Goal: Information Seeking & Learning: Learn about a topic

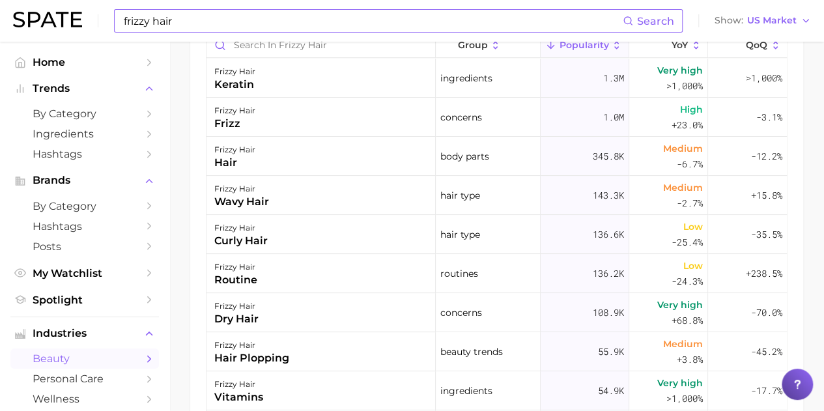
click at [185, 19] on input "frizzy hair" at bounding box center [372, 21] width 500 height 22
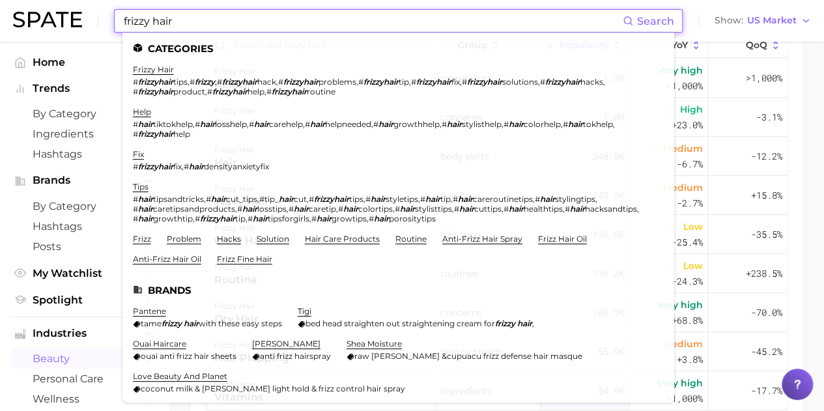
drag, startPoint x: 61, startPoint y: 27, endPoint x: 0, endPoint y: 28, distance: 61.2
click at [0, 28] on header "frizzy hair Search Categories frizzy hair # frizzyhair tips , # frizzy , # friz…" at bounding box center [412, 21] width 824 height 42
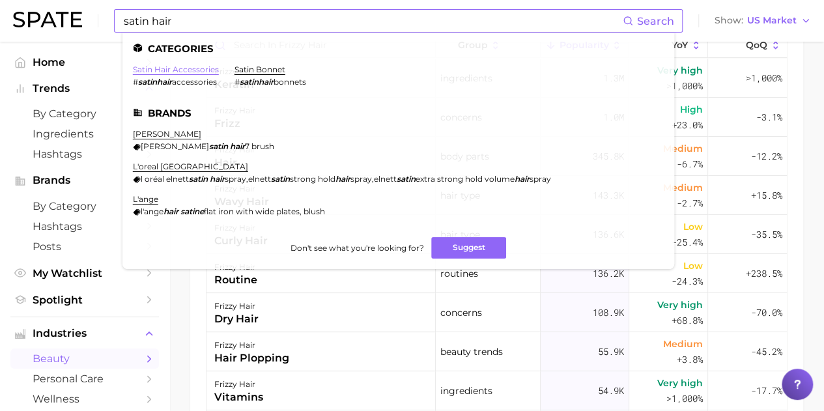
click at [179, 66] on link "satin hair accessories" at bounding box center [176, 69] width 86 height 10
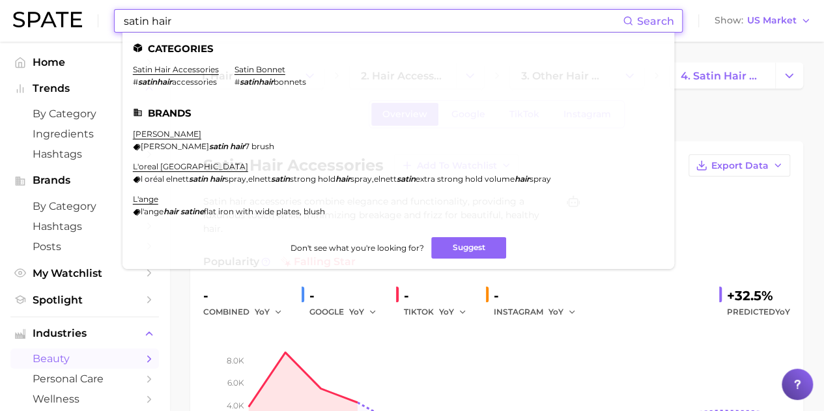
click at [184, 24] on input "satin hair" at bounding box center [372, 21] width 500 height 22
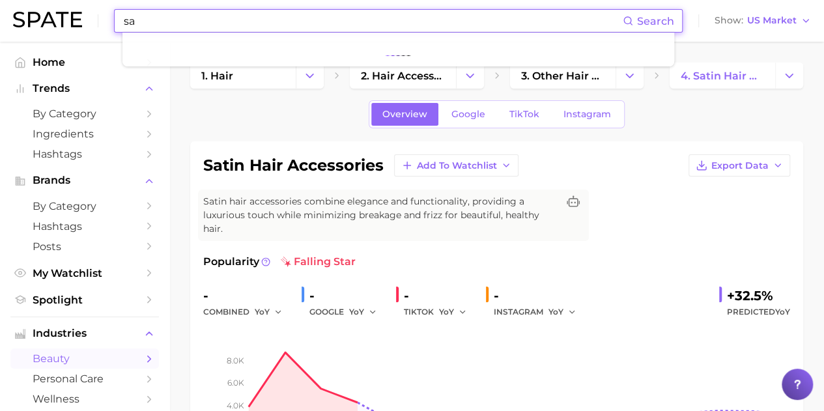
type input "s"
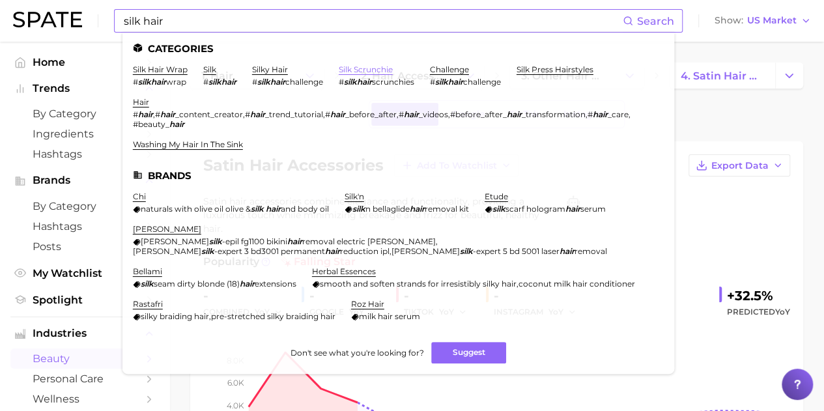
click at [362, 71] on link "silk scrunchie" at bounding box center [366, 69] width 54 height 10
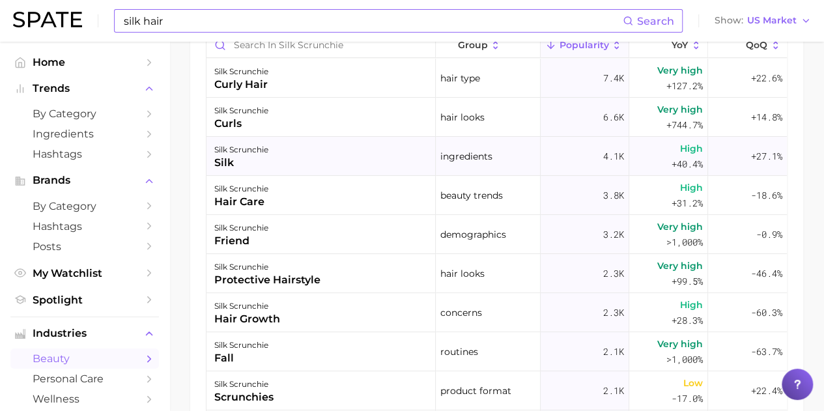
click at [244, 148] on div "silk scrunchie" at bounding box center [241, 150] width 54 height 16
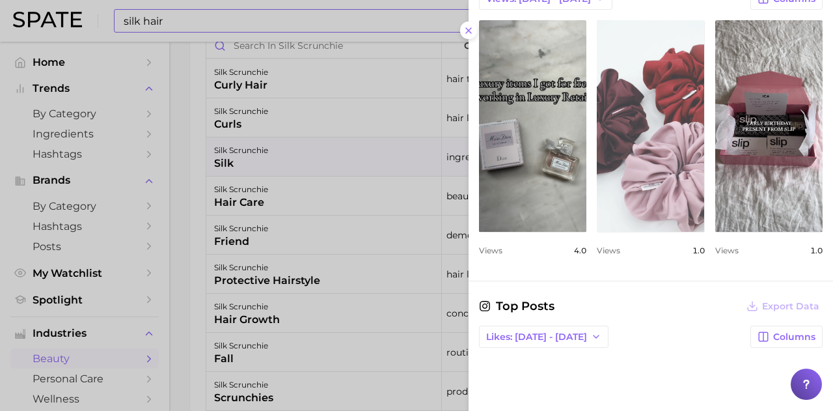
scroll to position [456, 0]
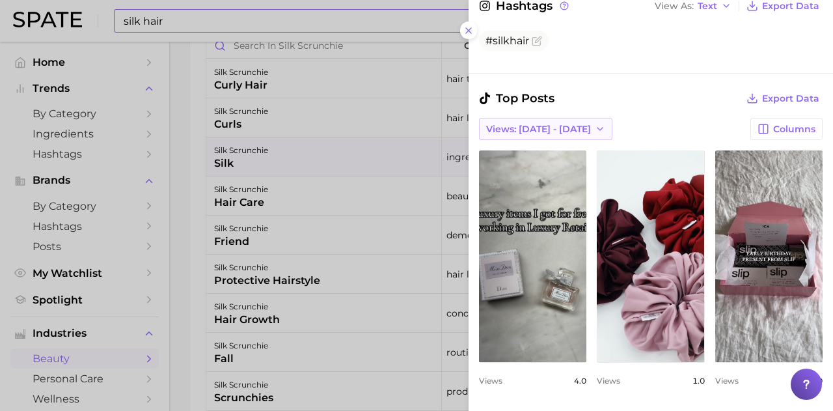
click at [567, 126] on span "Views: [DATE] - [DATE]" at bounding box center [538, 129] width 105 height 11
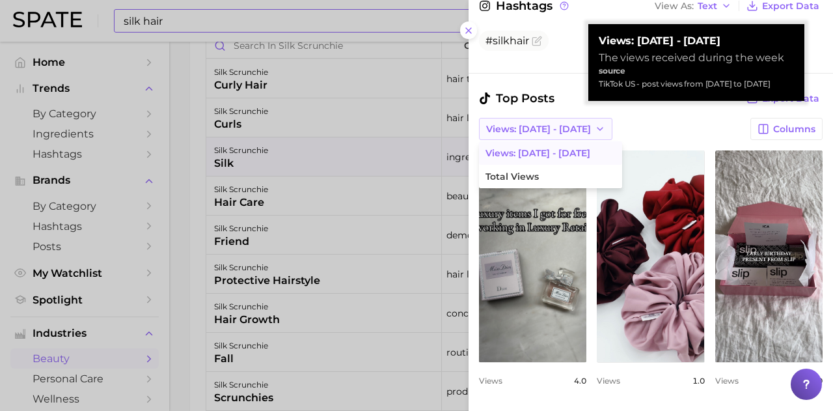
click at [567, 126] on span "Views: [DATE] - [DATE]" at bounding box center [538, 129] width 105 height 11
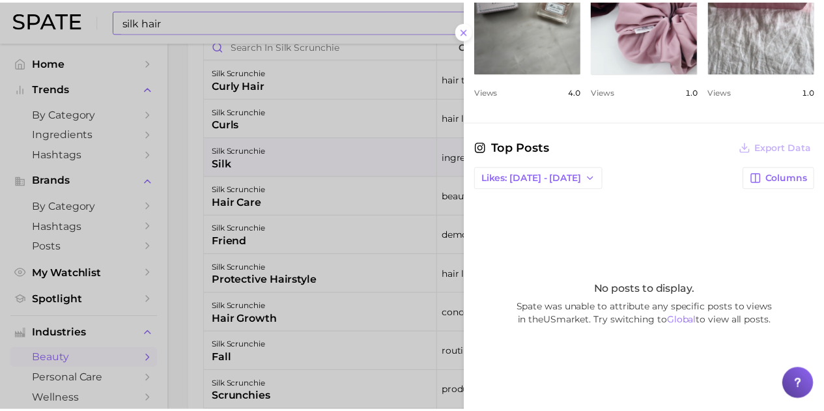
scroll to position [766, 0]
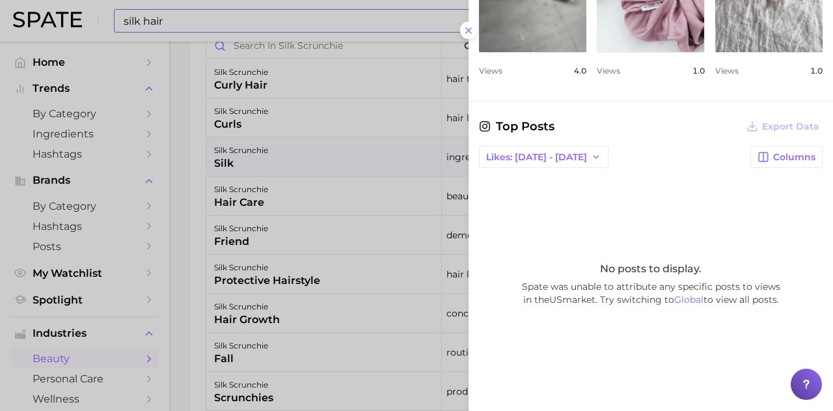
click at [273, 193] on div at bounding box center [416, 205] width 833 height 411
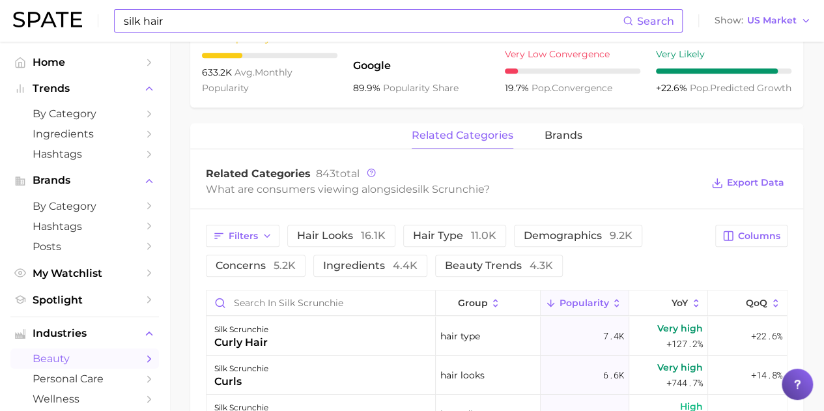
scroll to position [651, 0]
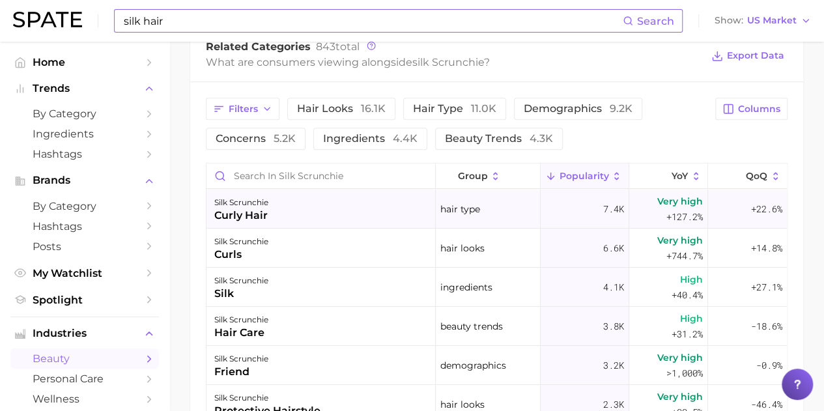
click at [272, 208] on div "silk scrunchie curly hair" at bounding box center [320, 208] width 229 height 39
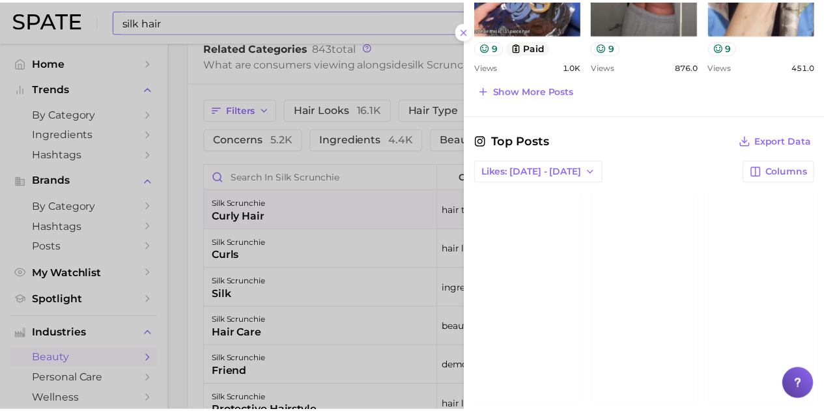
scroll to position [839, 0]
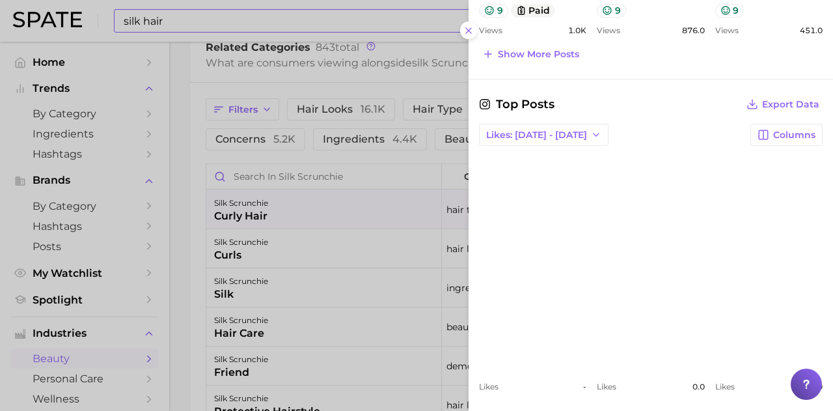
click at [562, 227] on link "view post on Instagram" at bounding box center [532, 262] width 107 height 212
click at [225, 10] on div at bounding box center [416, 205] width 833 height 411
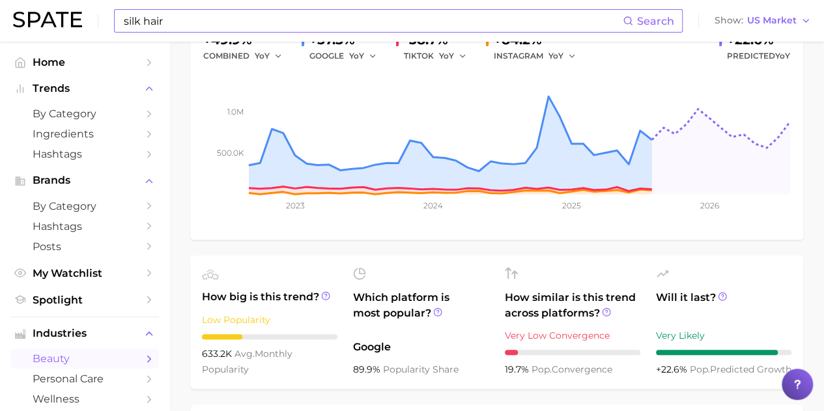
scroll to position [194, 0]
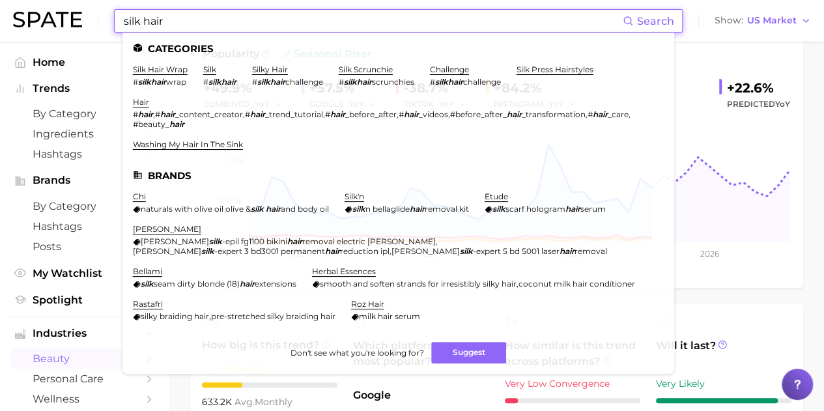
drag, startPoint x: 216, startPoint y: 18, endPoint x: 0, endPoint y: 20, distance: 215.5
click at [0, 20] on header "silk hair Search Categories silk hair wrap # silkhair wrap silk # silkhair silk…" at bounding box center [412, 21] width 824 height 42
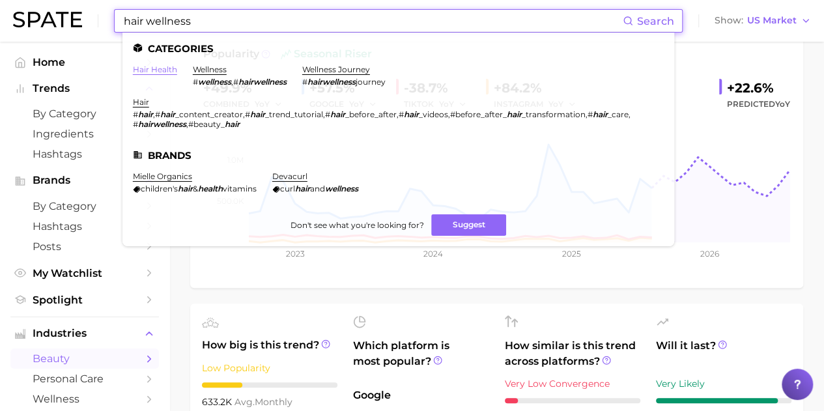
click at [164, 72] on link "hair health" at bounding box center [155, 69] width 44 height 10
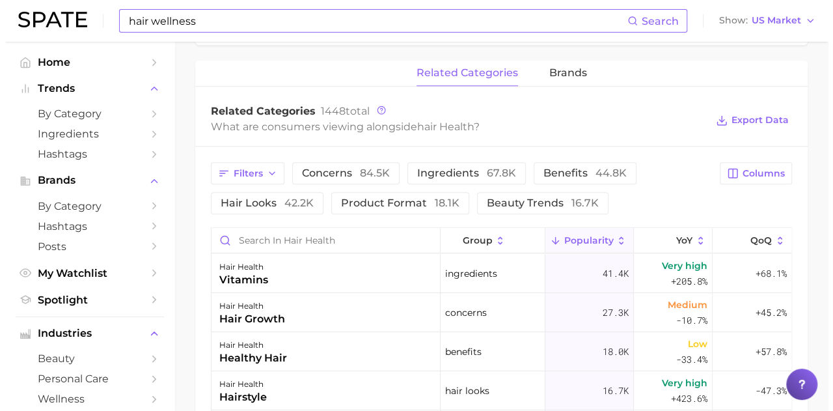
scroll to position [651, 0]
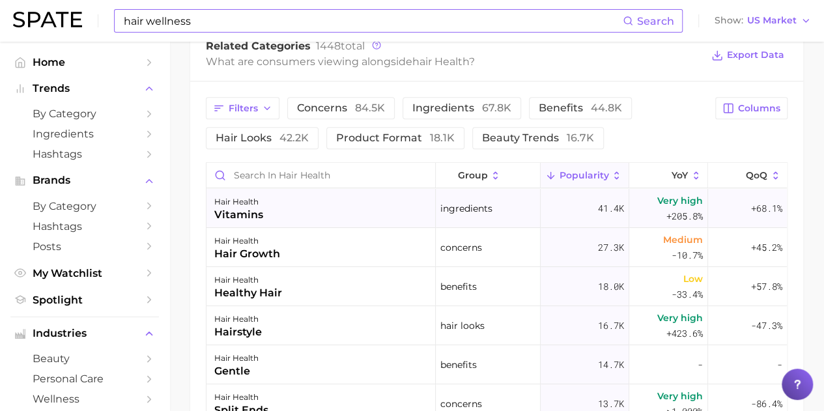
click at [237, 214] on div "vitamins" at bounding box center [238, 215] width 49 height 16
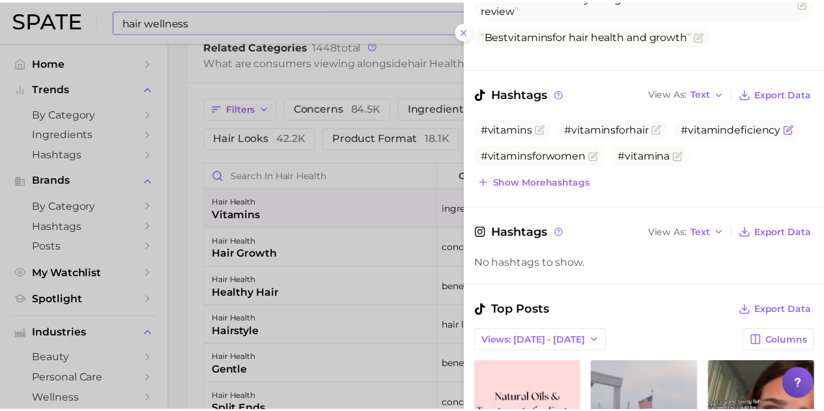
scroll to position [195, 0]
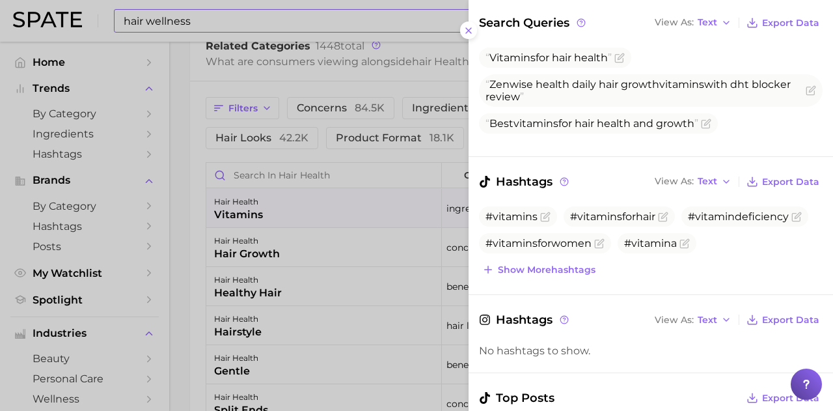
click at [366, 81] on div at bounding box center [416, 205] width 833 height 411
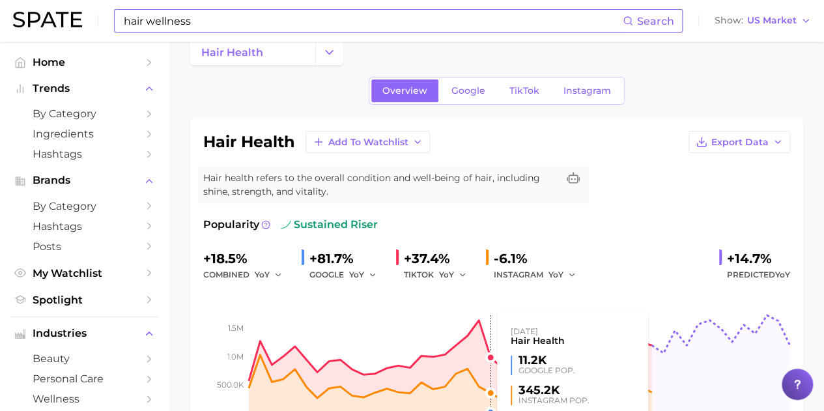
scroll to position [0, 0]
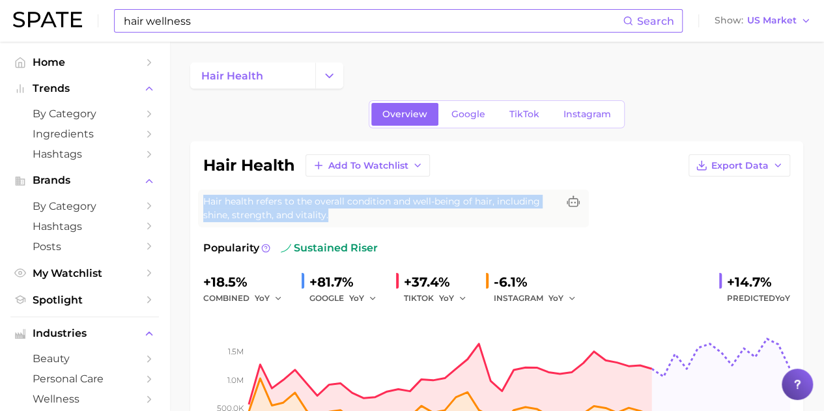
drag, startPoint x: 333, startPoint y: 212, endPoint x: 182, endPoint y: 204, distance: 151.2
click at [320, 218] on span "Hair health refers to the overall condition and well-being of hair, including s…" at bounding box center [380, 208] width 354 height 27
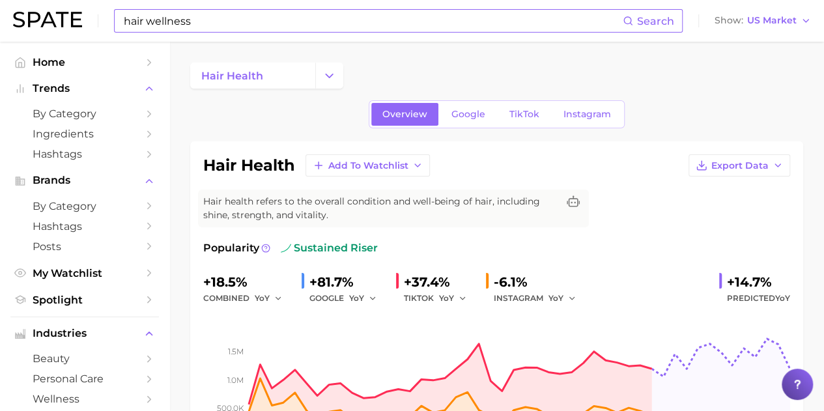
click at [201, 24] on input "hair wellness" at bounding box center [372, 21] width 500 height 22
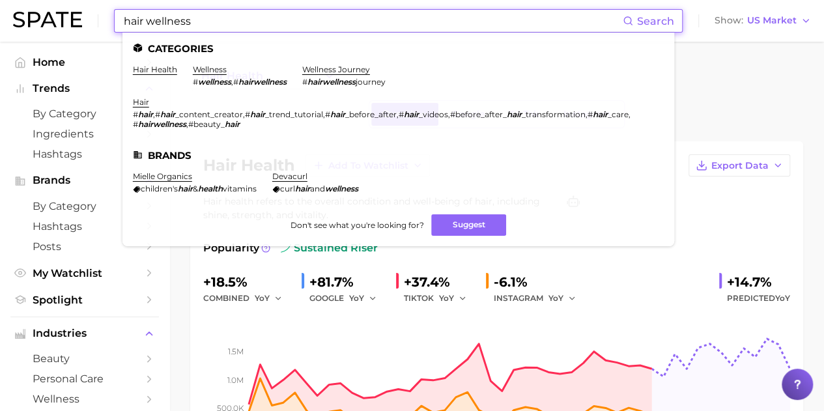
click at [729, 203] on div "hair health Add to Watchlist Export Data Hair health refers to the overall cond…" at bounding box center [496, 311] width 587 height 315
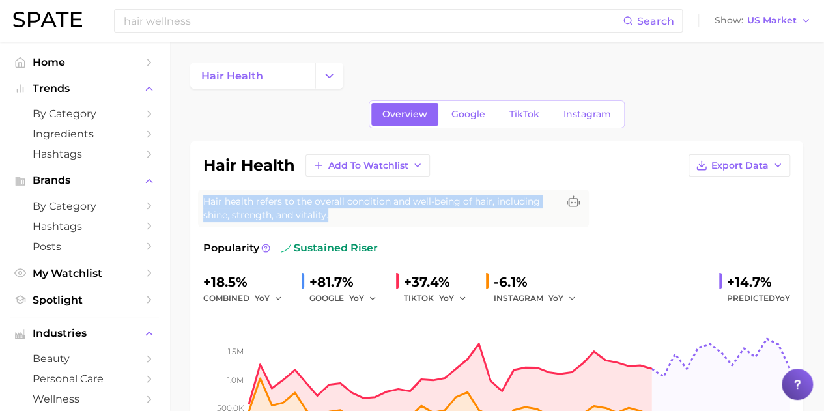
drag, startPoint x: 330, startPoint y: 217, endPoint x: 192, endPoint y: 203, distance: 138.8
click at [192, 203] on div "hair health Add to Watchlist Export Data Hair health refers to the overall cond…" at bounding box center [496, 311] width 613 height 341
copy span "Hair health refers to the overall condition and well-being of hair, including s…"
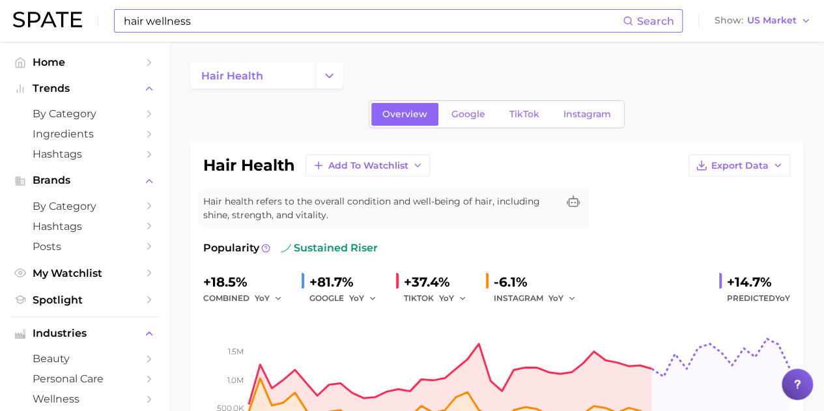
click at [213, 24] on input "hair wellness" at bounding box center [372, 21] width 500 height 22
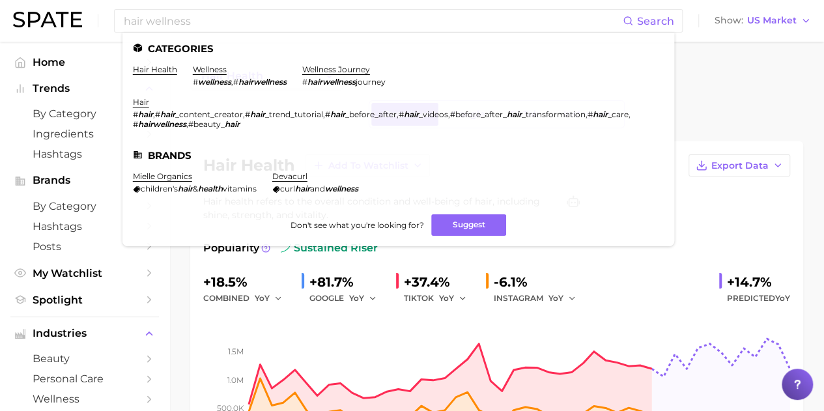
click at [766, 74] on div "hair health" at bounding box center [496, 76] width 613 height 26
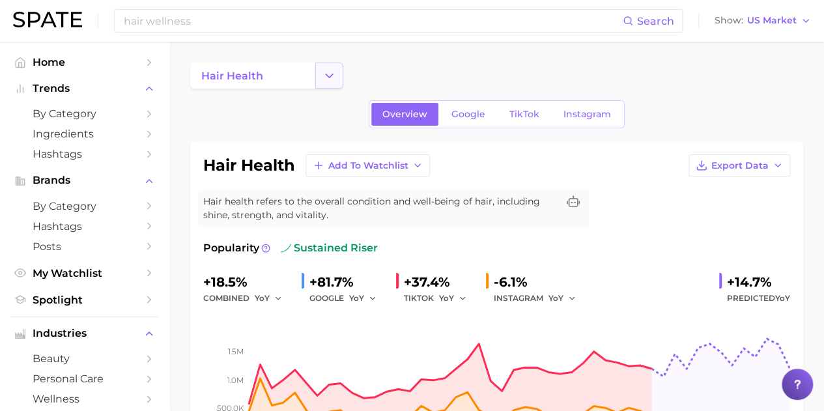
click at [329, 69] on icon "Change Category" at bounding box center [329, 76] width 14 height 14
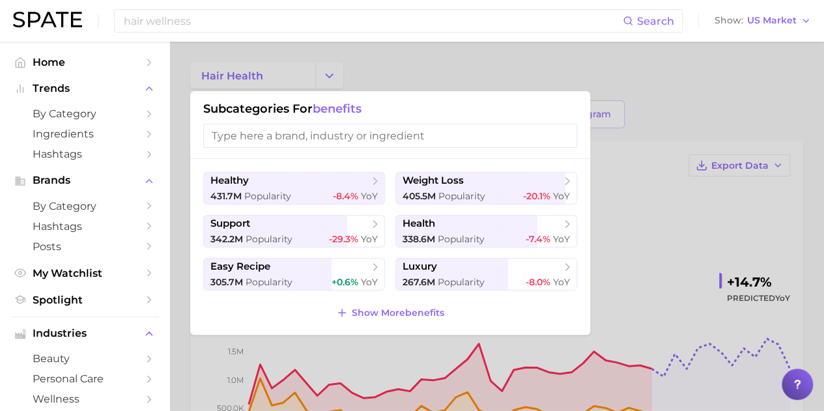
click at [369, 54] on div at bounding box center [412, 205] width 824 height 411
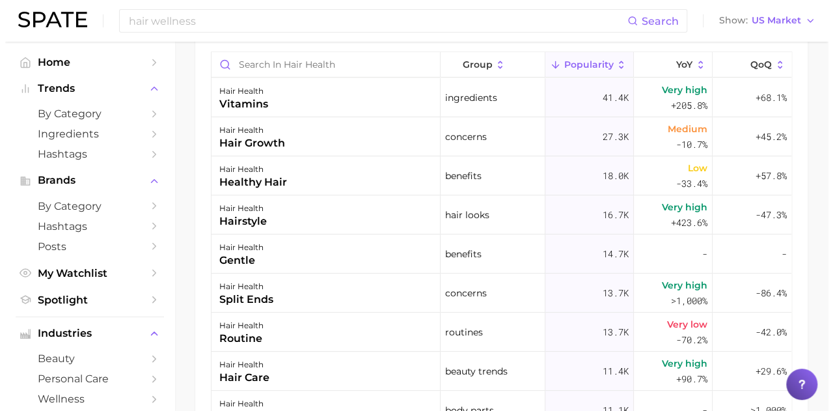
scroll to position [781, 0]
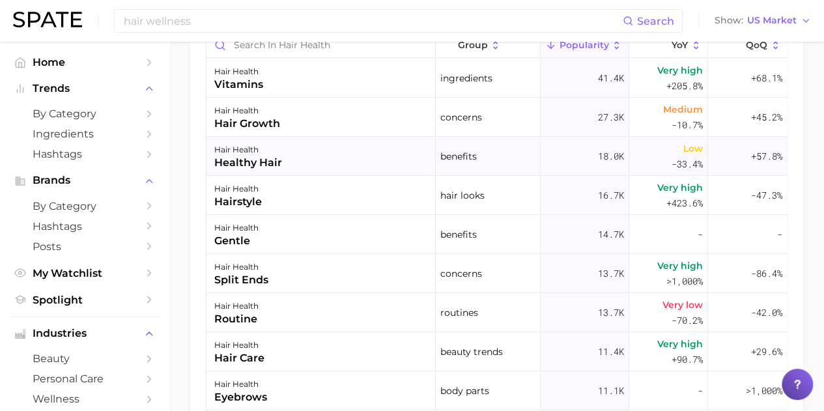
click at [264, 158] on div "healthy hair" at bounding box center [248, 163] width 68 height 16
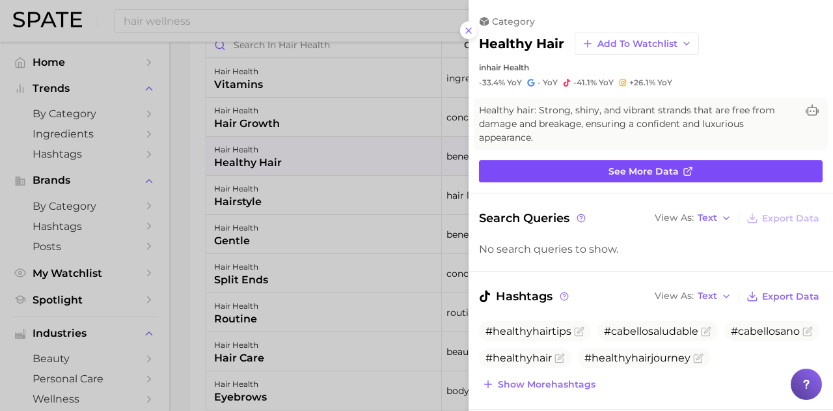
scroll to position [0, 0]
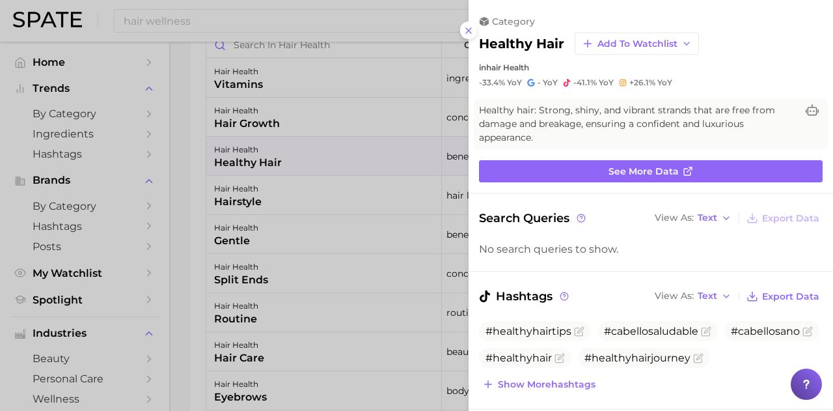
click at [227, 316] on div at bounding box center [416, 205] width 833 height 411
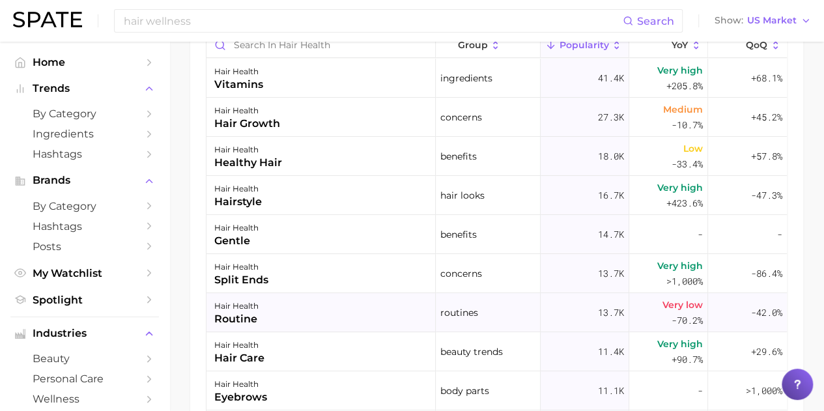
click at [227, 313] on div "routine" at bounding box center [236, 319] width 44 height 16
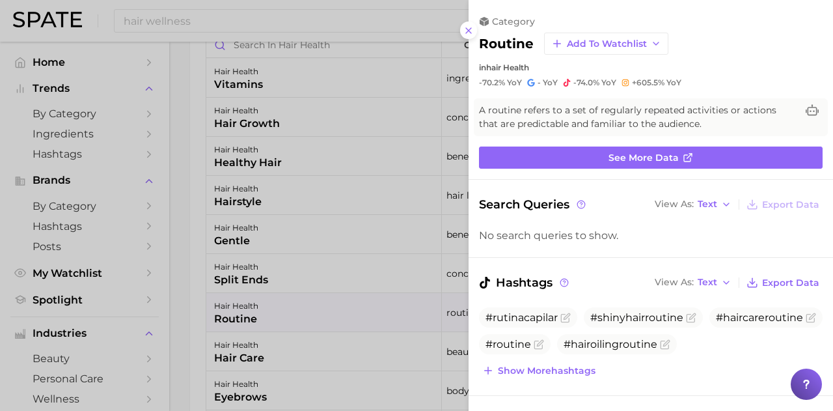
click at [179, 215] on div at bounding box center [416, 205] width 833 height 411
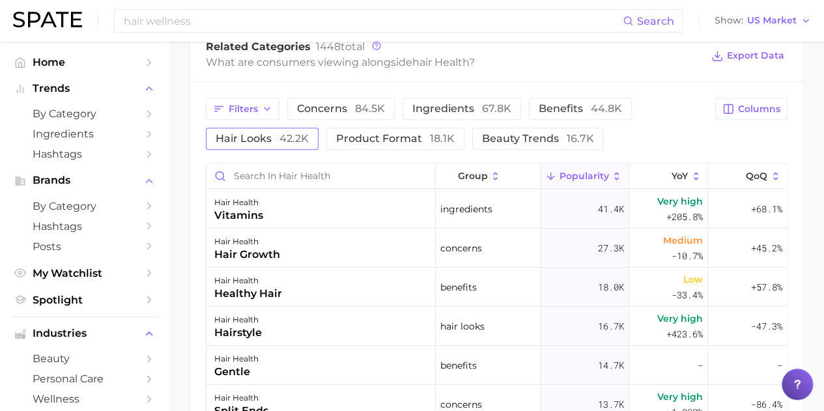
scroll to position [651, 0]
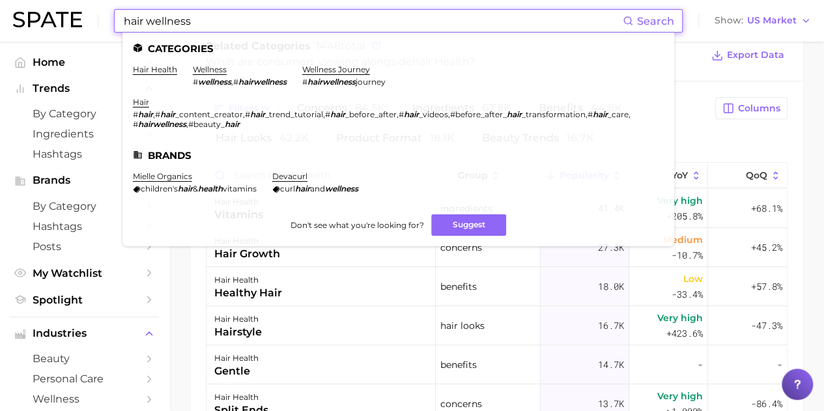
drag, startPoint x: 202, startPoint y: 20, endPoint x: 81, endPoint y: 16, distance: 120.5
click at [83, 15] on div "hair wellness Search Categories hair health wellness # wellness , # hairwellnes…" at bounding box center [412, 21] width 798 height 42
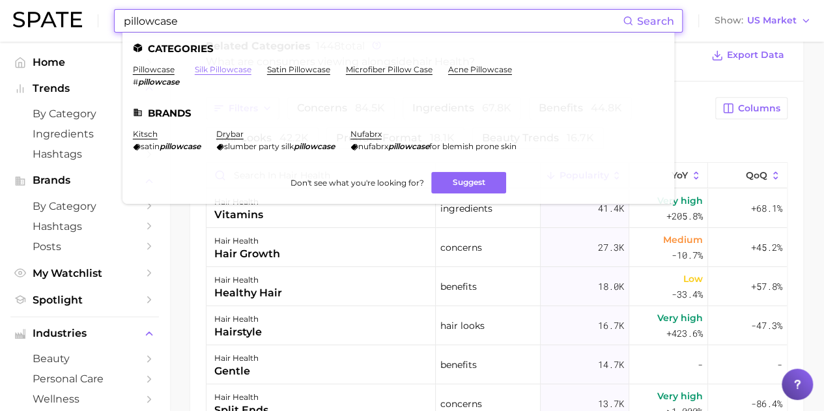
click at [241, 71] on link "silk pillowcase" at bounding box center [223, 69] width 57 height 10
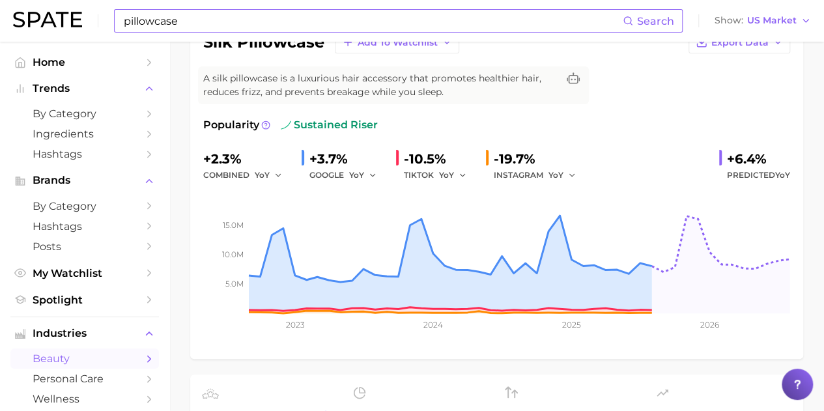
scroll to position [130, 0]
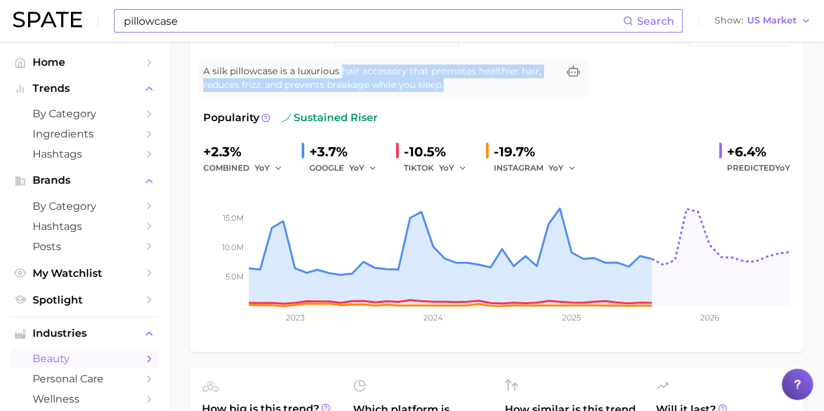
drag, startPoint x: 341, startPoint y: 68, endPoint x: 484, endPoint y: 81, distance: 144.5
click at [484, 81] on span "A silk pillowcase is a luxurious hair accessory that promotes healthier hair, r…" at bounding box center [380, 77] width 354 height 27
copy span "hair accessory that promotes healthier hair, reduces frizz, and prevents breaka…"
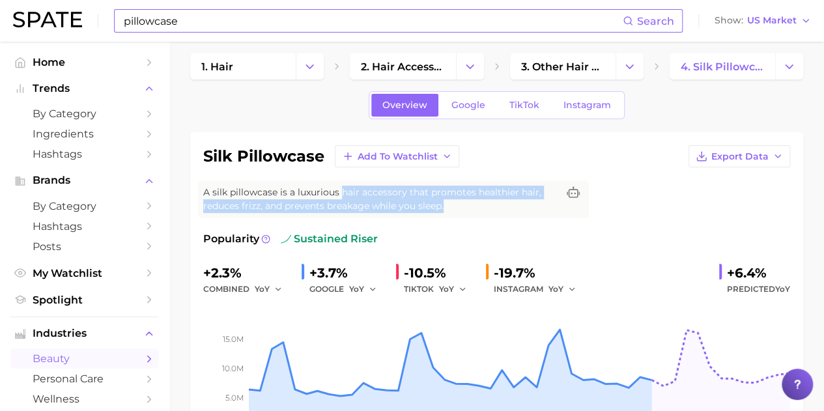
scroll to position [0, 0]
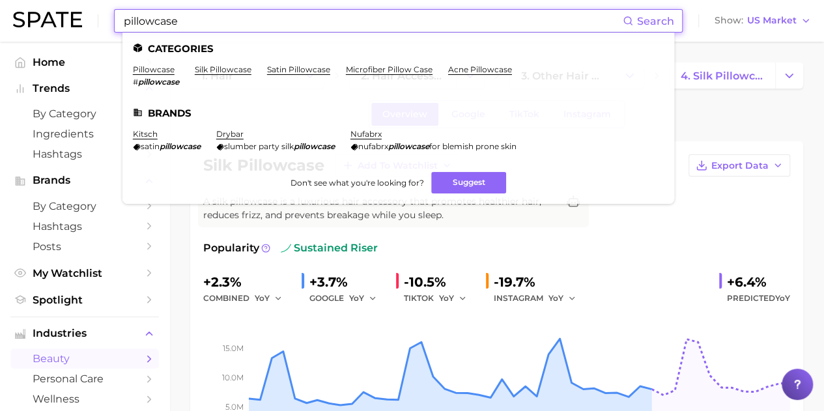
drag, startPoint x: 209, startPoint y: 24, endPoint x: 0, endPoint y: 10, distance: 209.5
click at [0, 10] on header "pillowcase Search Categories pillowcase # pillowcase silk pillowcase satin pill…" at bounding box center [412, 21] width 824 height 42
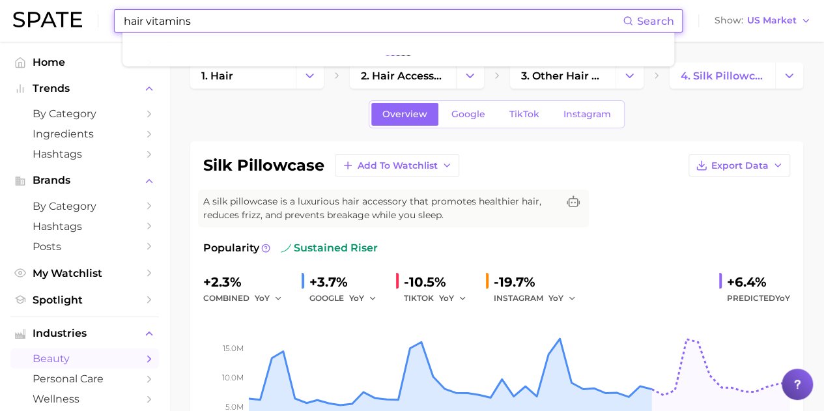
type input "hair vitamins"
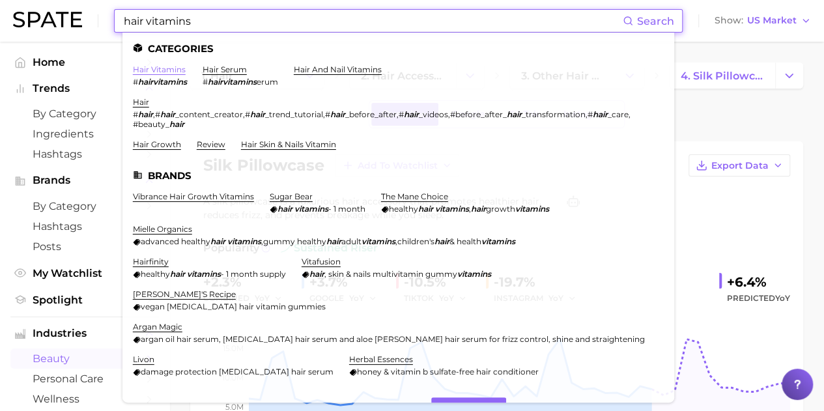
click at [173, 70] on link "hair vitamins" at bounding box center [159, 69] width 53 height 10
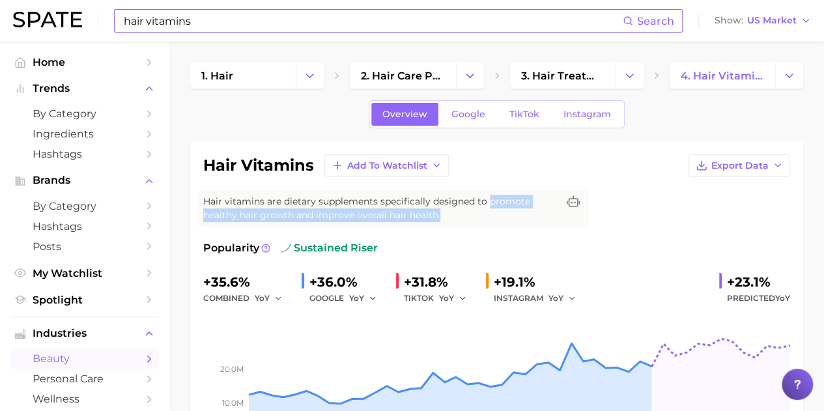
drag, startPoint x: 488, startPoint y: 203, endPoint x: 499, endPoint y: 213, distance: 14.3
click at [499, 213] on span "Hair vitamins are dietary supplements specifically designed to promote healthy …" at bounding box center [380, 208] width 354 height 27
copy span "promote healthy hair growth and improve overall hair health."
click at [629, 74] on icon "Change Category" at bounding box center [630, 76] width 14 height 14
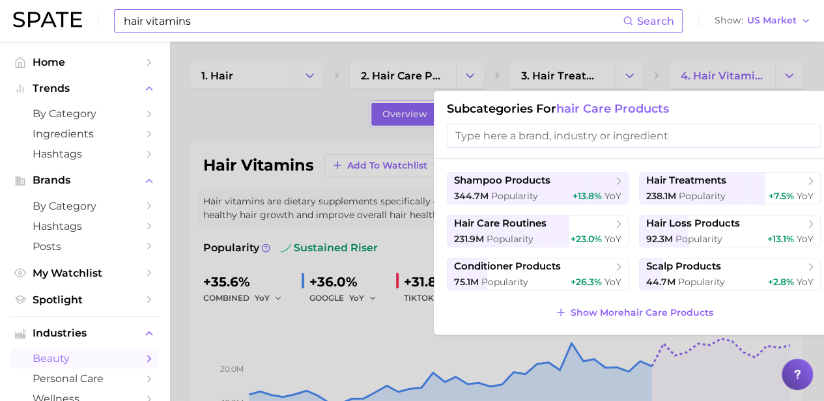
click at [255, 102] on div at bounding box center [412, 200] width 824 height 401
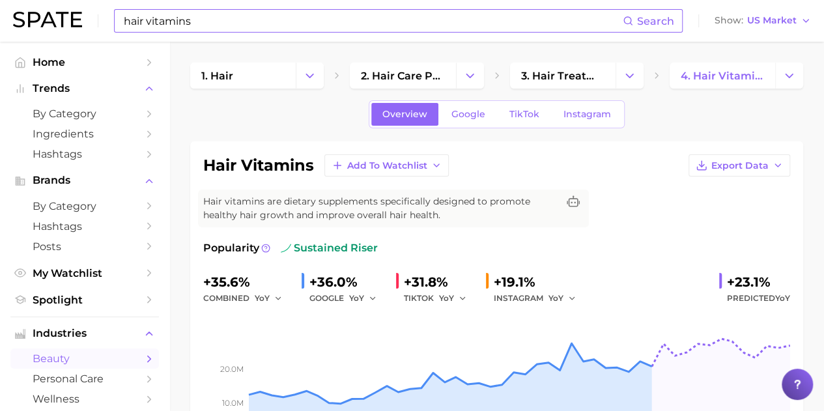
click at [204, 20] on input "hair vitamins" at bounding box center [372, 21] width 500 height 22
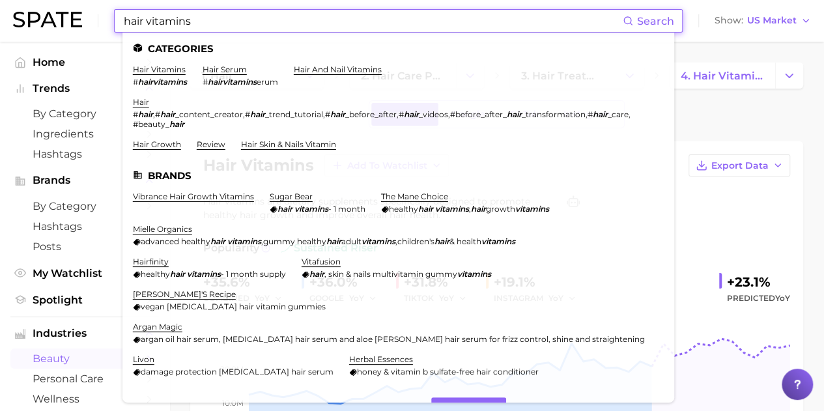
click at [706, 112] on div "Overview Google TikTok Instagram" at bounding box center [496, 114] width 613 height 28
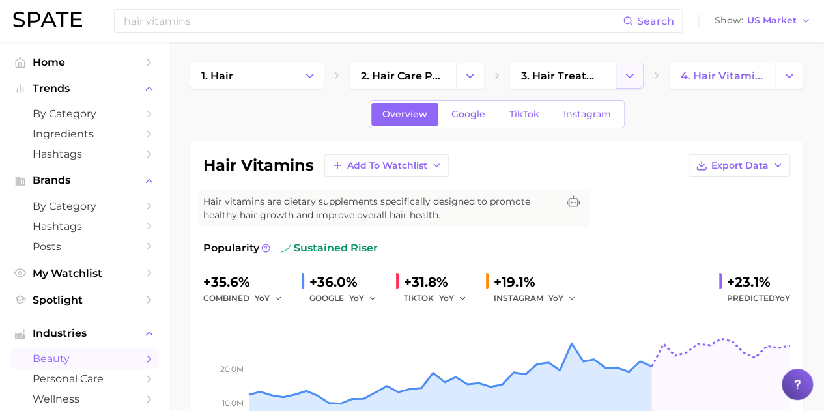
click at [629, 71] on icon "Change Category" at bounding box center [630, 76] width 14 height 14
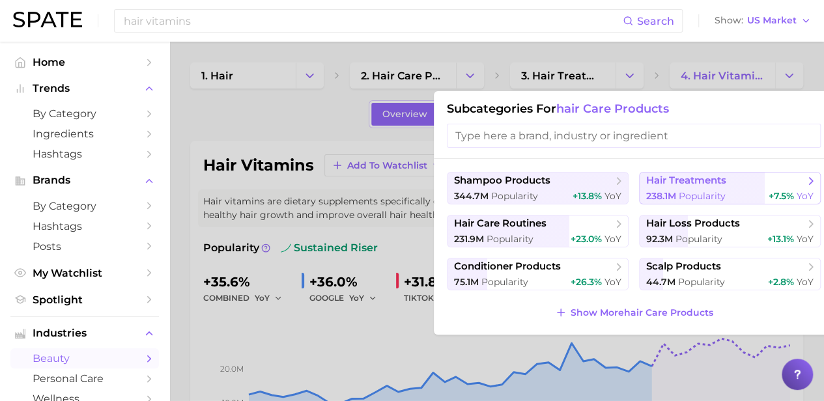
click at [701, 190] on span "238.1m Popularity" at bounding box center [685, 196] width 79 height 12
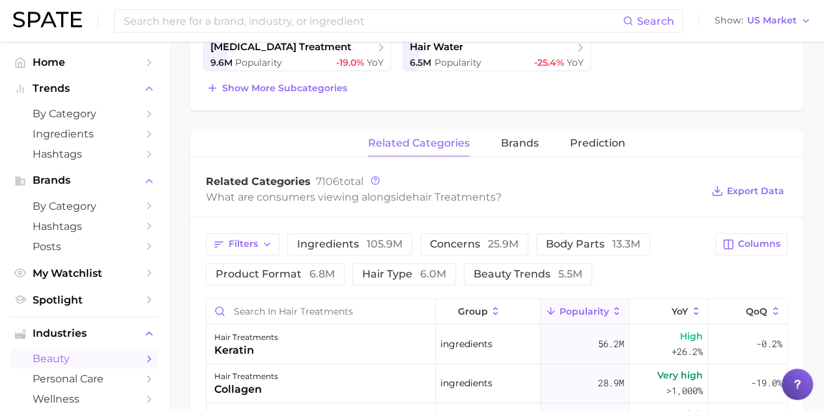
scroll to position [456, 0]
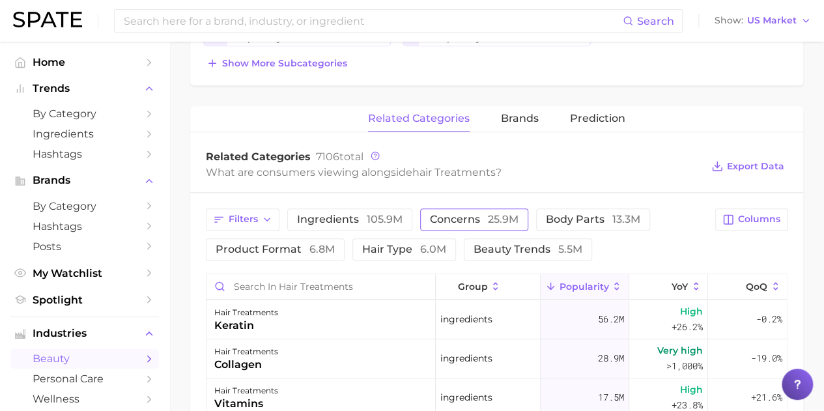
click at [488, 221] on span "25.9m" at bounding box center [503, 219] width 31 height 12
click at [270, 216] on icon "button" at bounding box center [267, 219] width 10 height 10
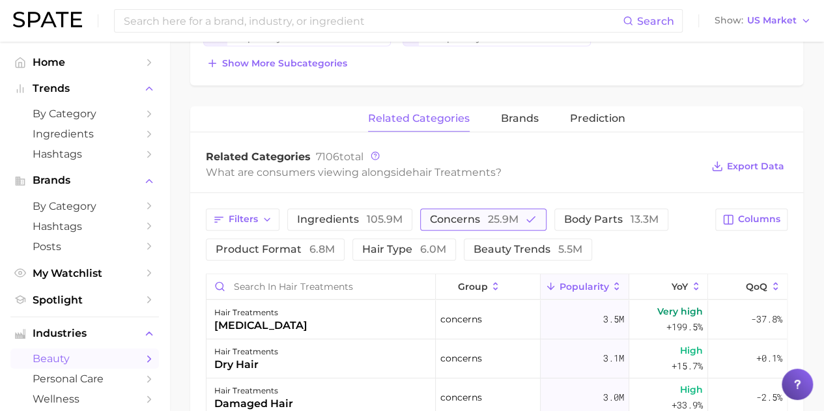
click at [532, 216] on icon "button" at bounding box center [531, 220] width 12 height 12
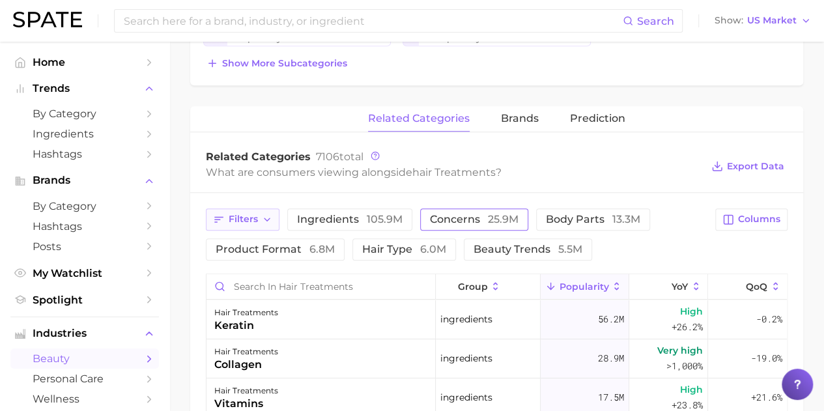
click at [271, 214] on icon "button" at bounding box center [267, 219] width 10 height 10
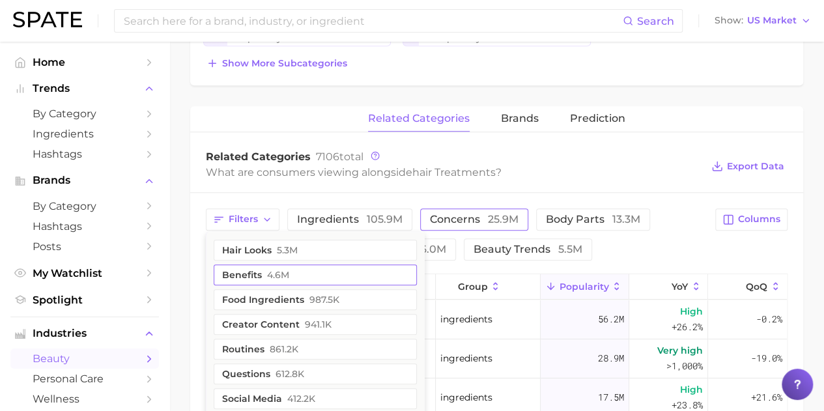
click at [283, 272] on span "4.6m" at bounding box center [278, 275] width 22 height 10
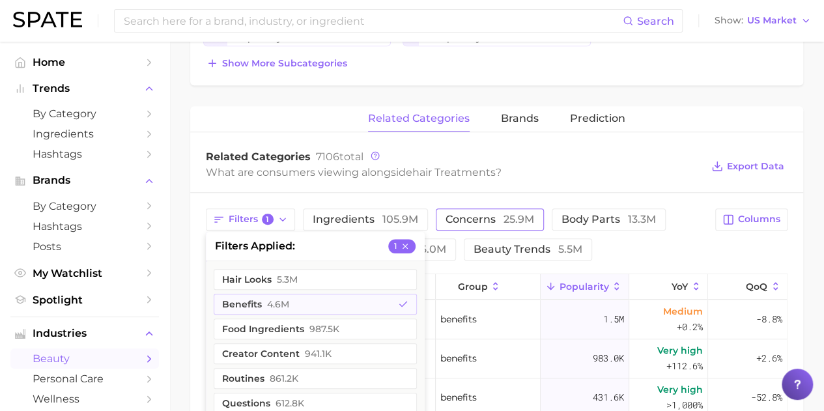
click at [714, 236] on div "Filters 1 filters applied 1 hair looks 5.3m benefits 4.6m food ingredients 987.…" at bounding box center [496, 234] width 581 height 52
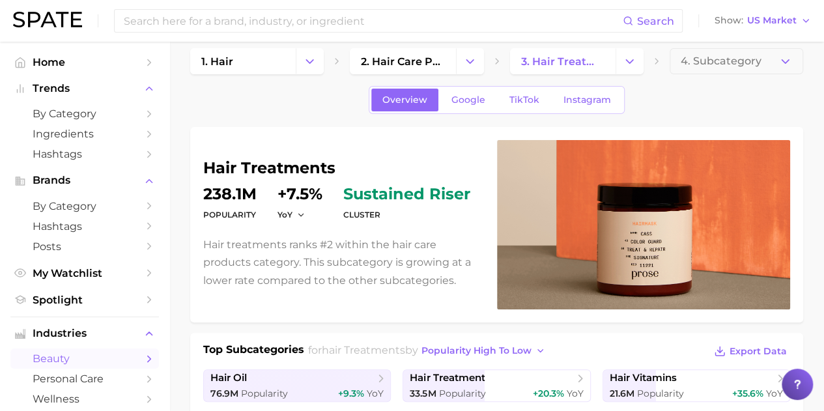
scroll to position [0, 0]
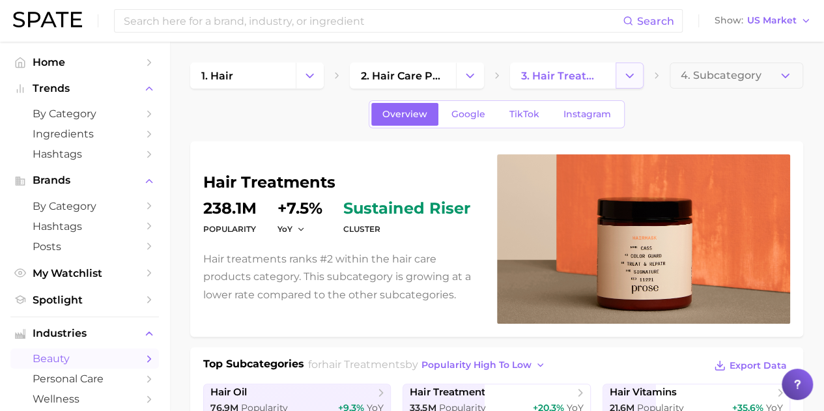
click at [623, 76] on icon "Change Category" at bounding box center [630, 76] width 14 height 14
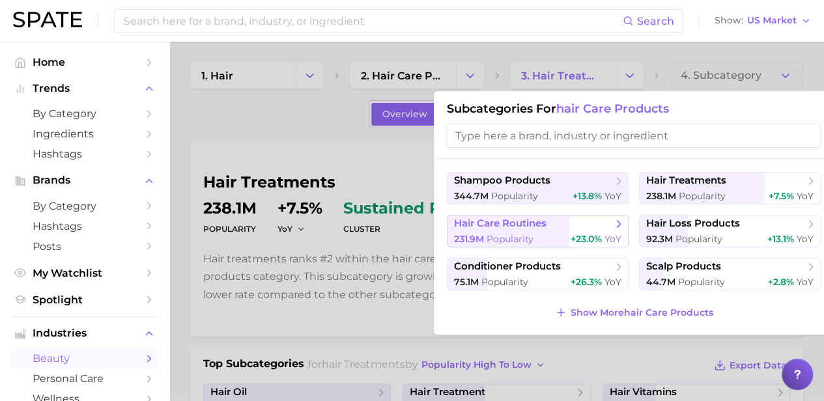
click at [503, 222] on span "hair care routines" at bounding box center [500, 223] width 92 height 12
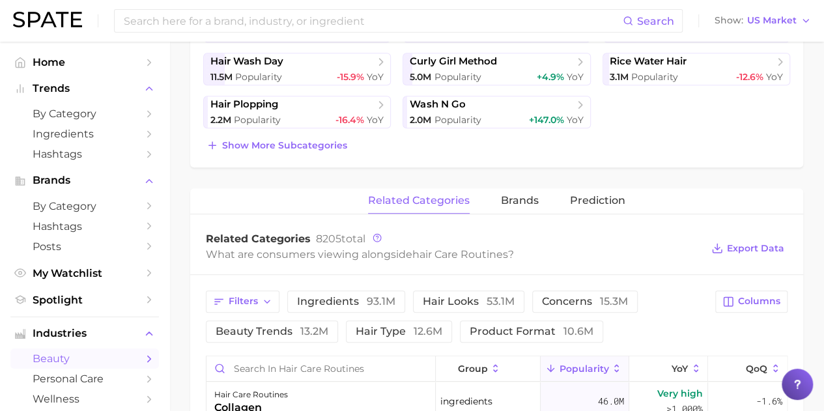
scroll to position [521, 0]
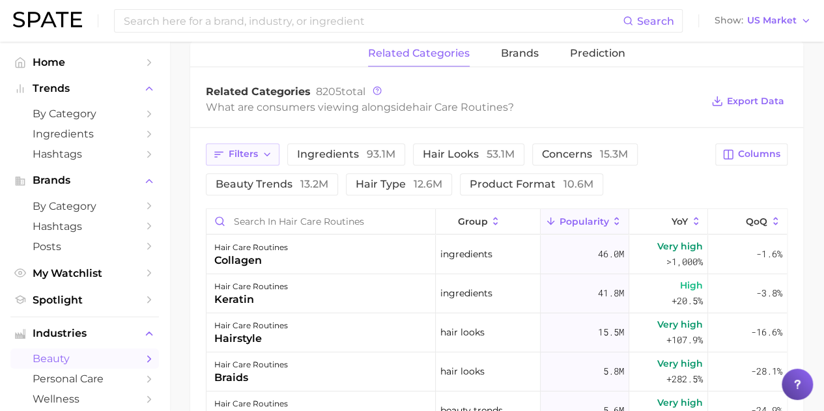
click at [263, 149] on icon "button" at bounding box center [267, 154] width 10 height 10
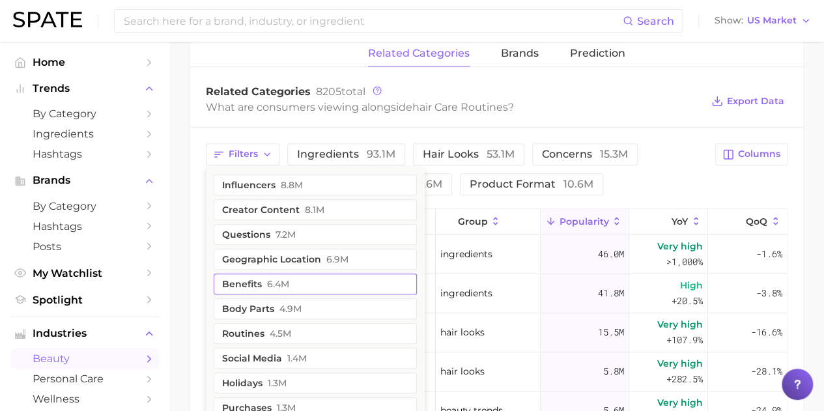
click at [265, 277] on button "benefits 6.4m" at bounding box center [315, 283] width 203 height 21
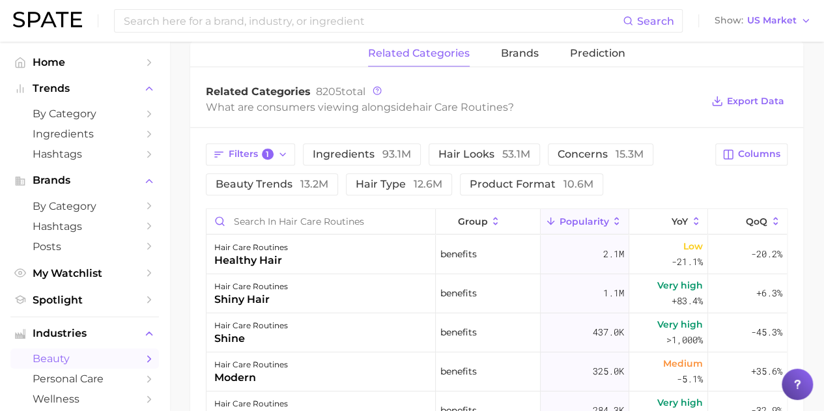
click at [686, 176] on div "Filters 1 ingredients 93.1m hair looks 53.1m concerns 15.3m beauty trends 13.2m…" at bounding box center [456, 169] width 501 height 52
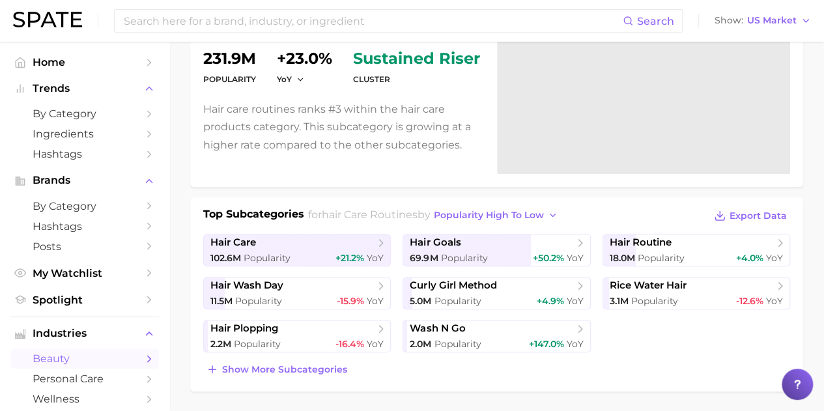
scroll to position [130, 0]
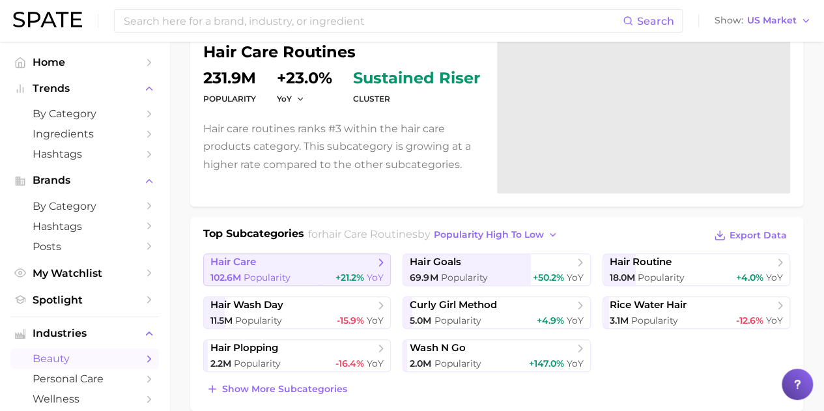
click at [285, 267] on span "hair care" at bounding box center [292, 262] width 164 height 13
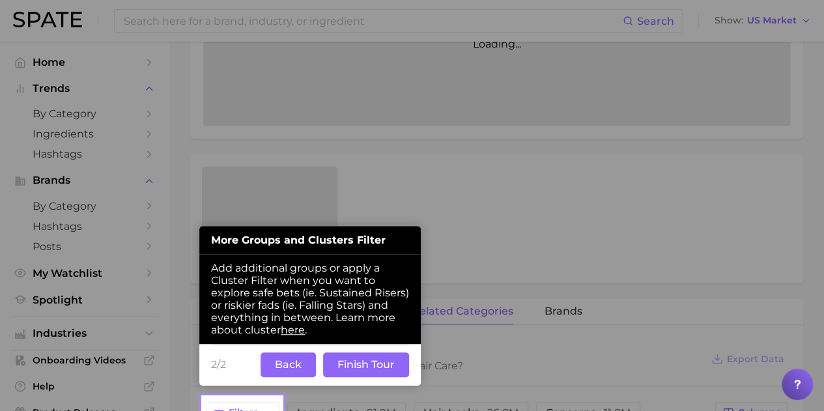
scroll to position [371, 0]
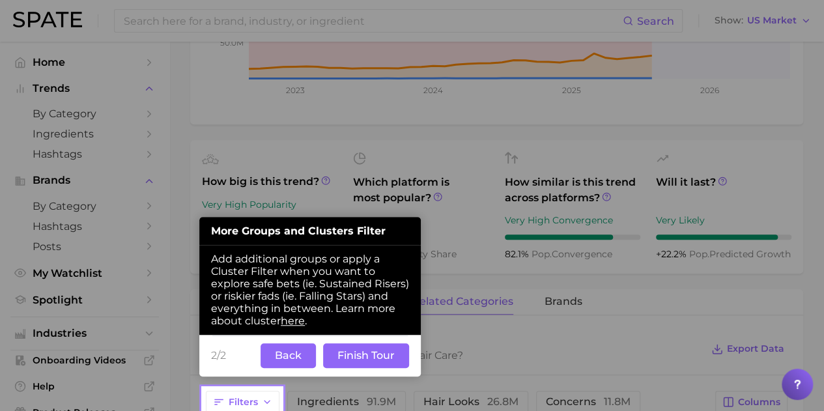
click at [393, 351] on button "Finish Tour" at bounding box center [366, 355] width 86 height 25
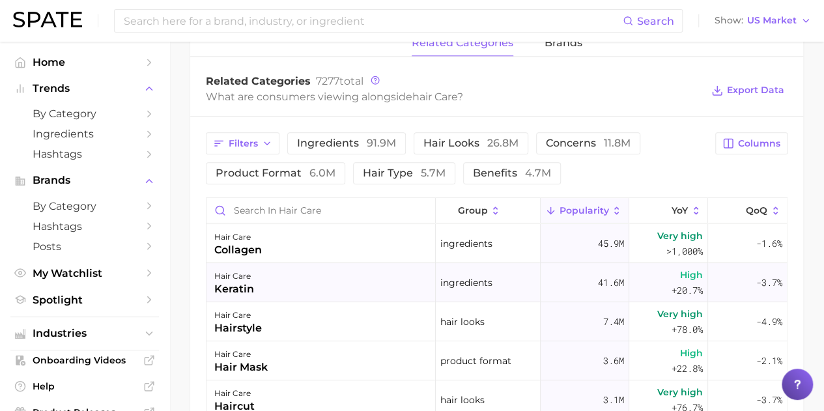
scroll to position [632, 0]
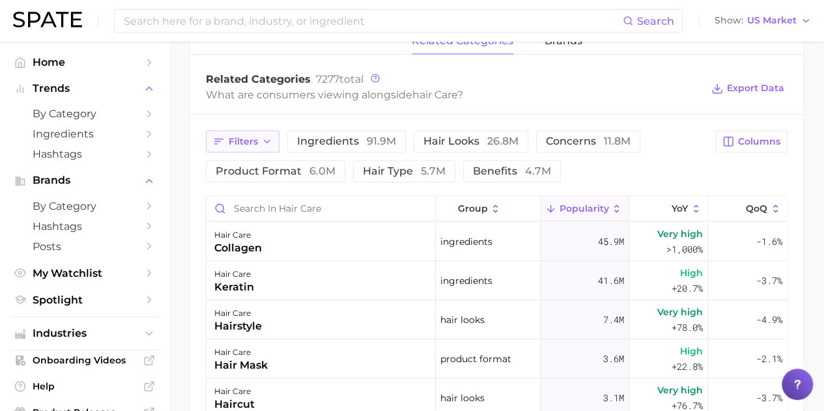
click at [267, 141] on icon "button" at bounding box center [267, 141] width 10 height 10
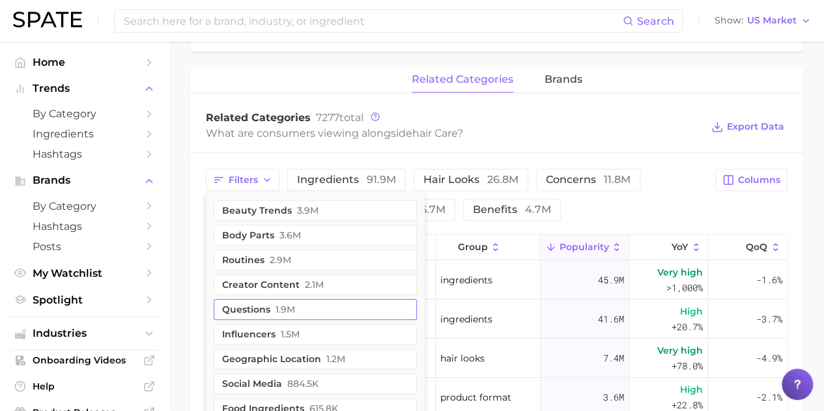
scroll to position [567, 0]
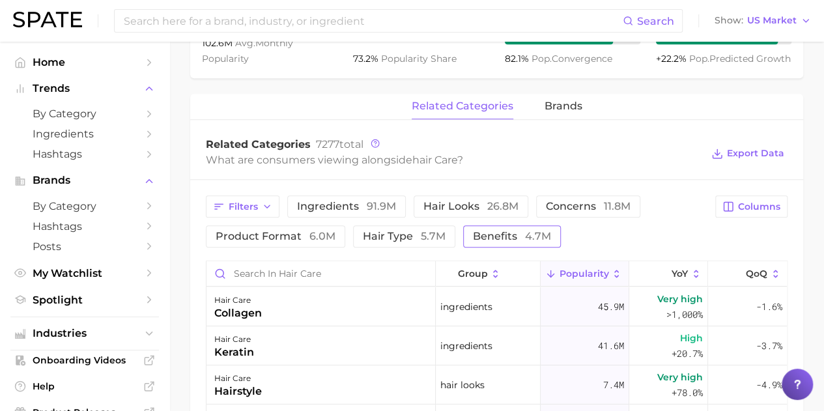
click at [525, 234] on span "4.7m" at bounding box center [538, 236] width 26 height 12
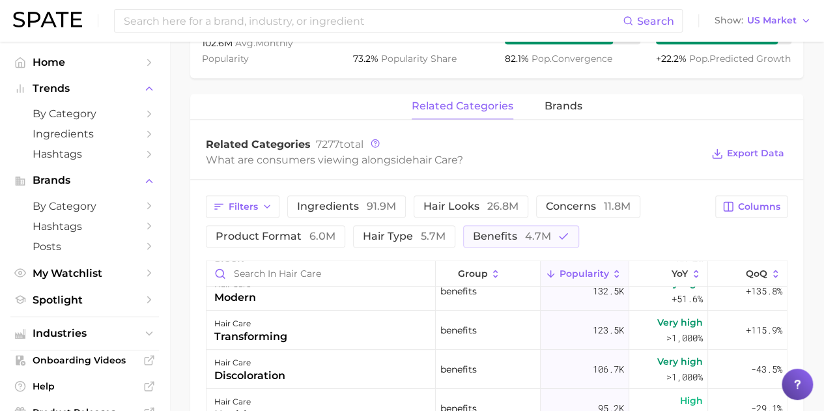
scroll to position [260, 0]
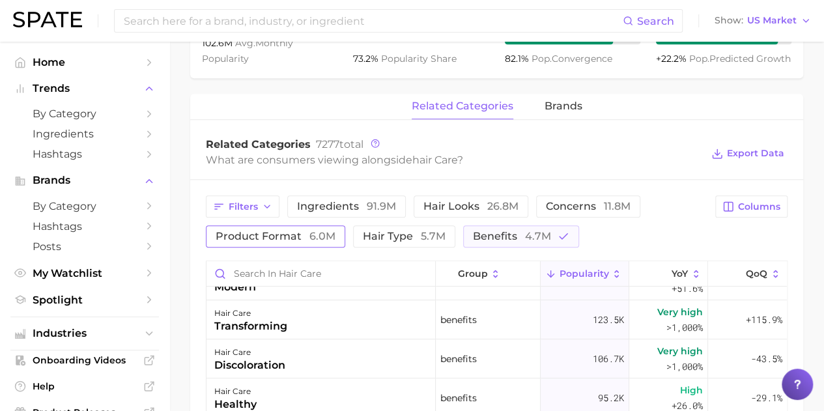
click at [268, 232] on span "product format 6.0m" at bounding box center [276, 236] width 120 height 10
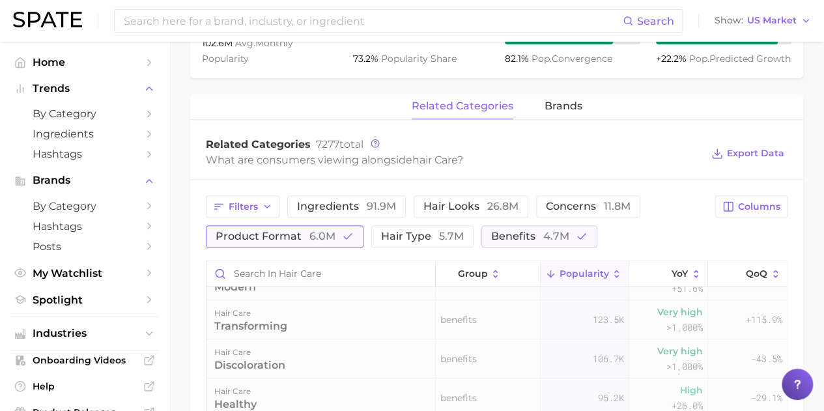
scroll to position [0, 0]
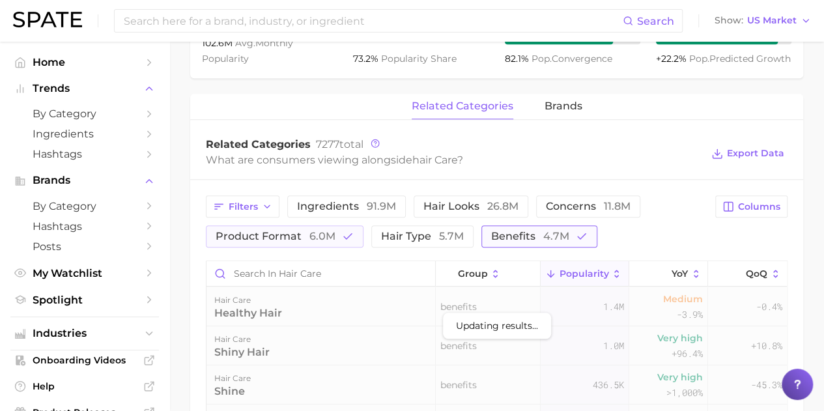
click at [517, 238] on span "benefits 4.7m" at bounding box center [530, 236] width 78 height 10
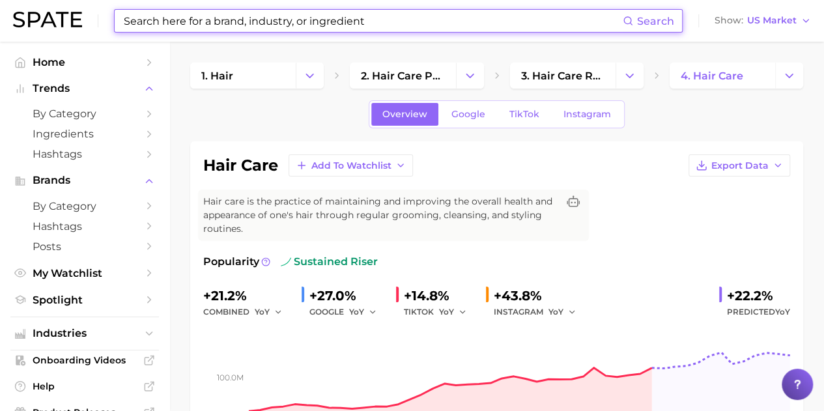
click at [201, 25] on input at bounding box center [372, 21] width 500 height 22
type input "e"
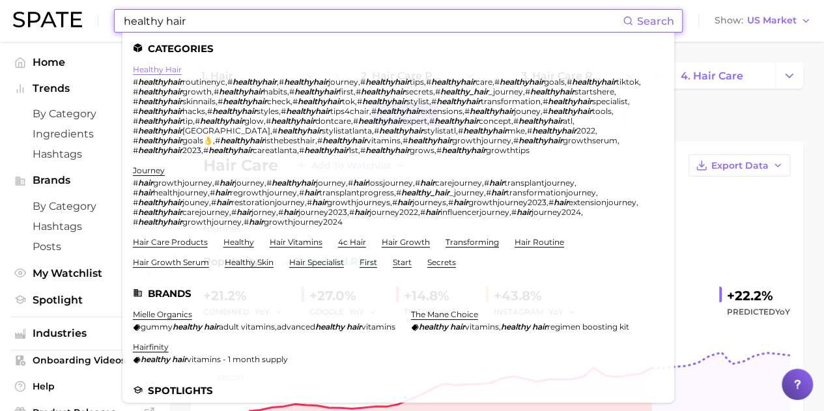
click at [157, 72] on link "healthy hair" at bounding box center [157, 69] width 49 height 10
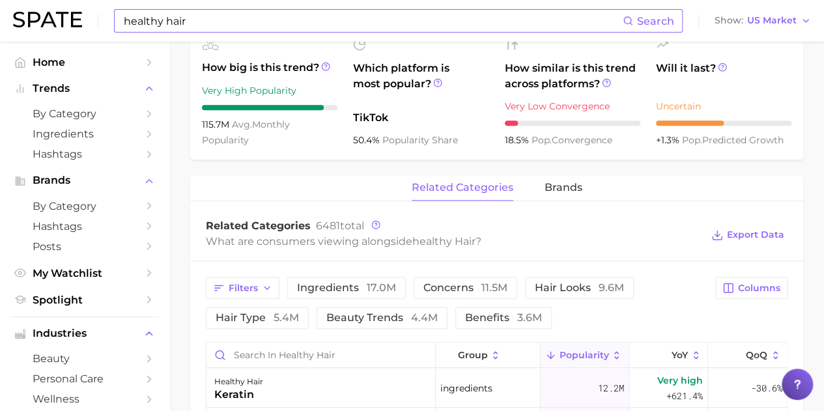
scroll to position [586, 0]
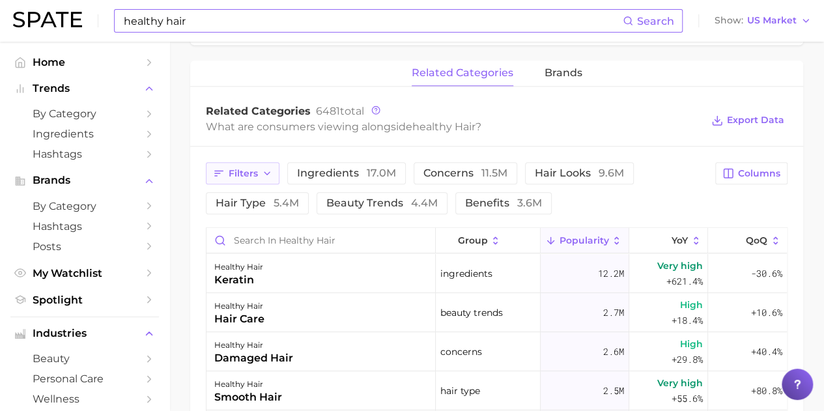
click at [233, 178] on button "Filters" at bounding box center [243, 173] width 74 height 22
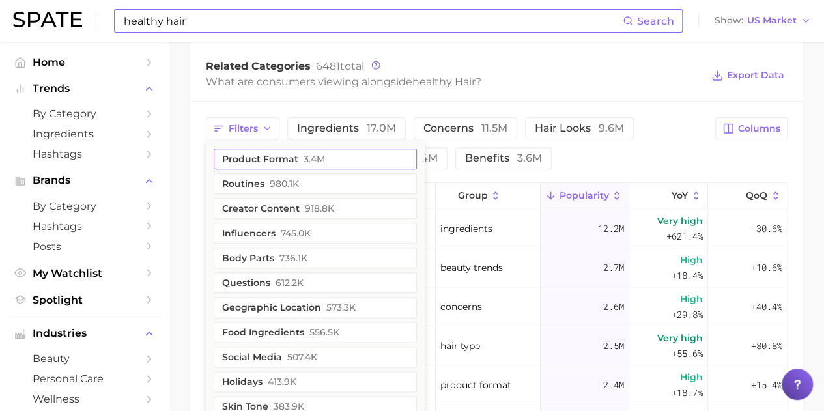
scroll to position [651, 0]
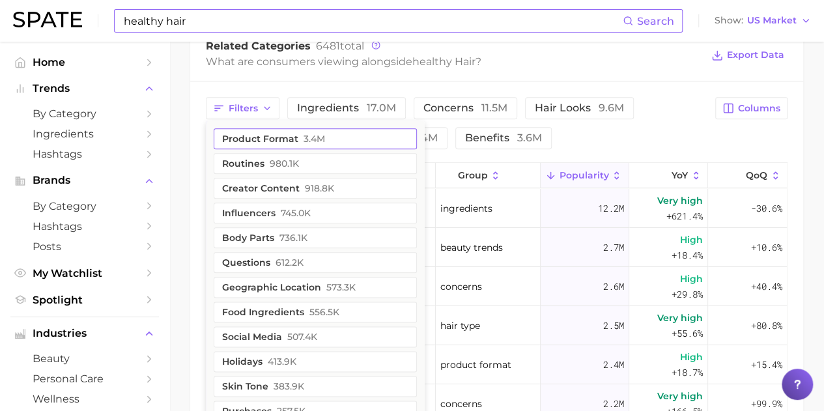
click at [259, 140] on button "product format 3.4m" at bounding box center [315, 138] width 203 height 21
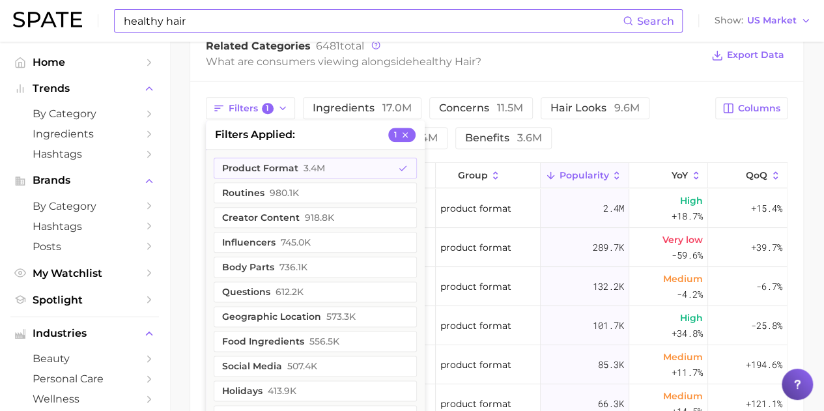
click at [586, 135] on div "Filters 1 filters applied 1 product format 3.4m routines 980.1k creator content…" at bounding box center [456, 123] width 501 height 52
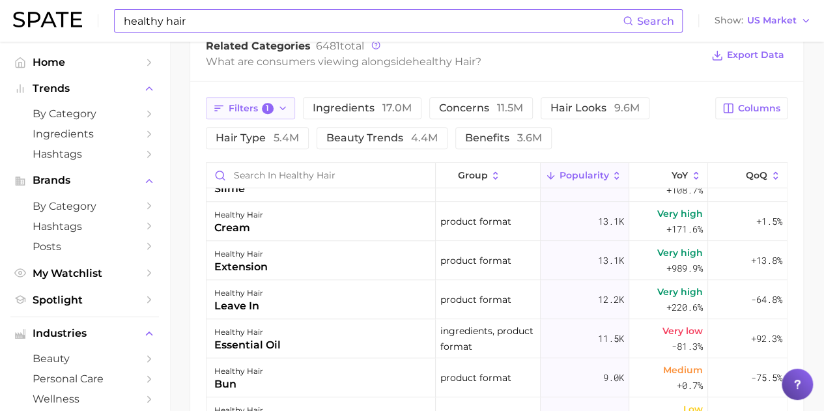
scroll to position [0, 0]
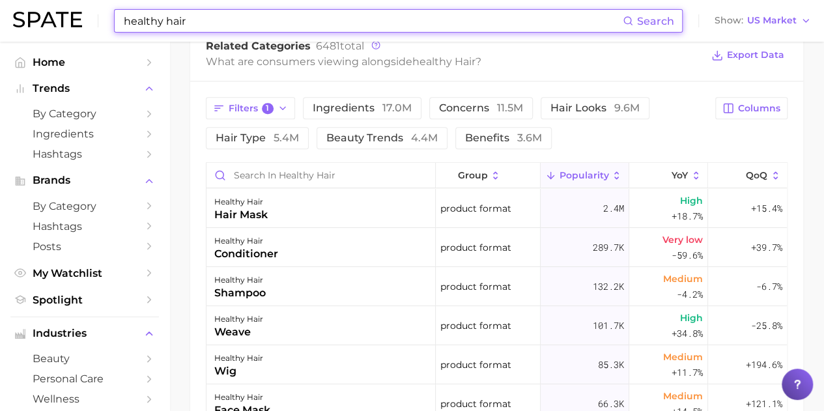
drag, startPoint x: 197, startPoint y: 23, endPoint x: 53, endPoint y: 10, distance: 144.5
click at [62, 10] on div "healthy hair Search Show US Market" at bounding box center [412, 21] width 798 height 42
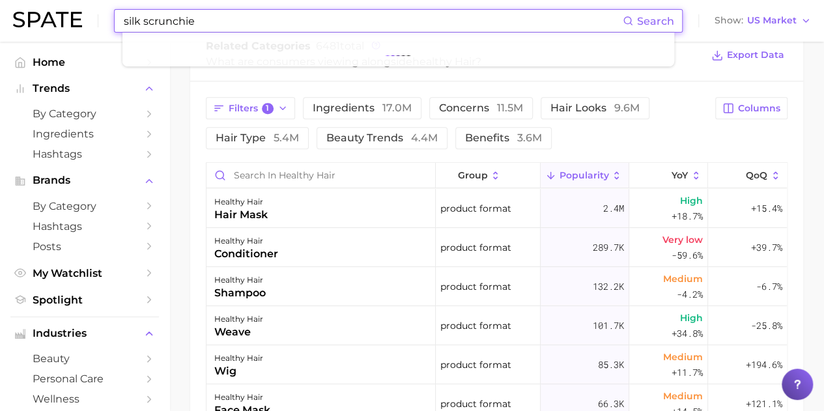
type input "silk scrunchie"
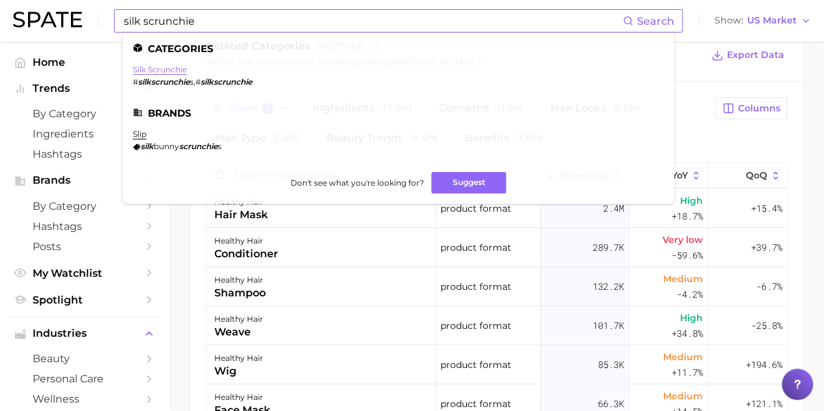
click at [168, 71] on link "silk scrunchie" at bounding box center [160, 69] width 54 height 10
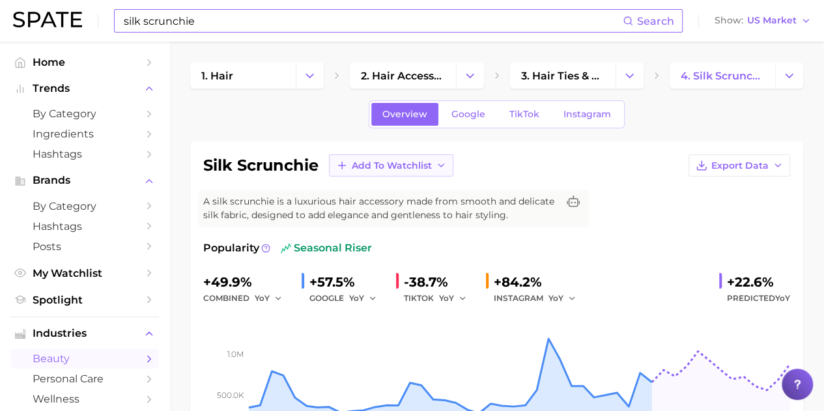
click at [427, 169] on span "Add to Watchlist" at bounding box center [392, 165] width 80 height 11
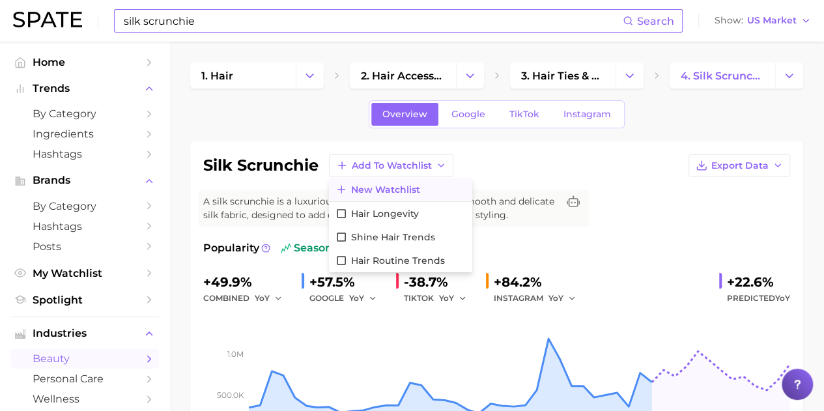
click at [413, 184] on span "New Watchlist" at bounding box center [385, 189] width 69 height 11
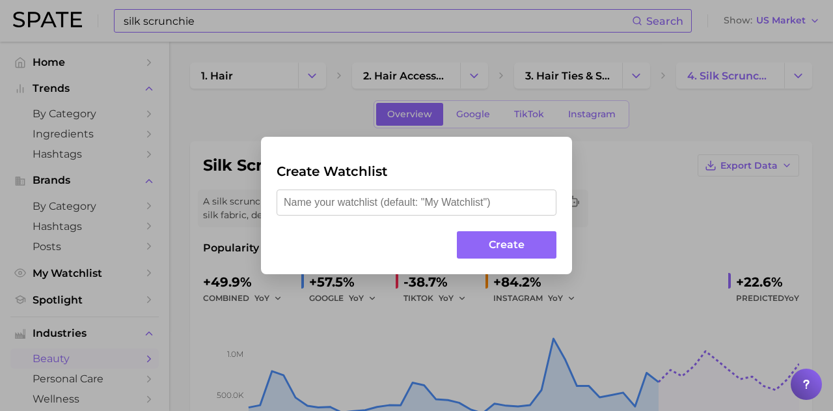
type input "S"
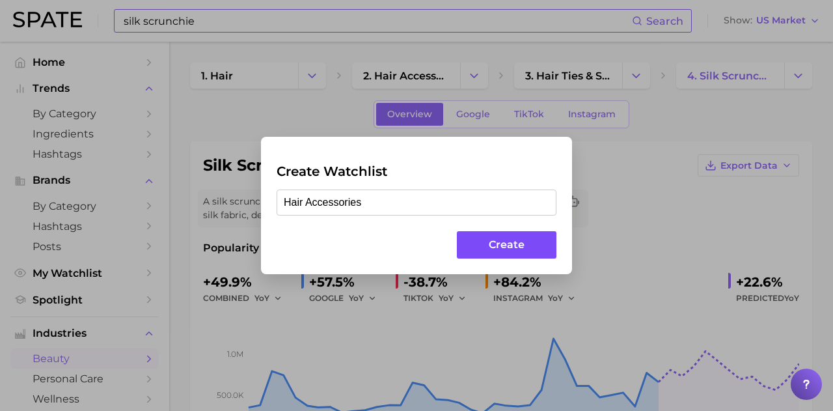
type input "Hair Accessories"
click at [514, 240] on button "Create" at bounding box center [507, 245] width 100 height 28
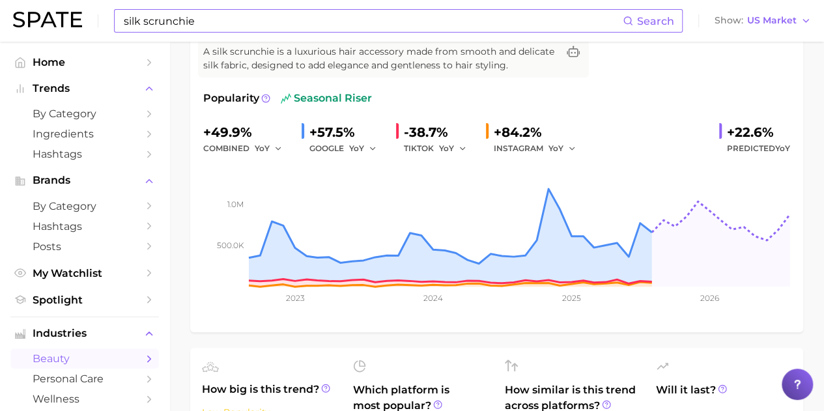
scroll to position [130, 0]
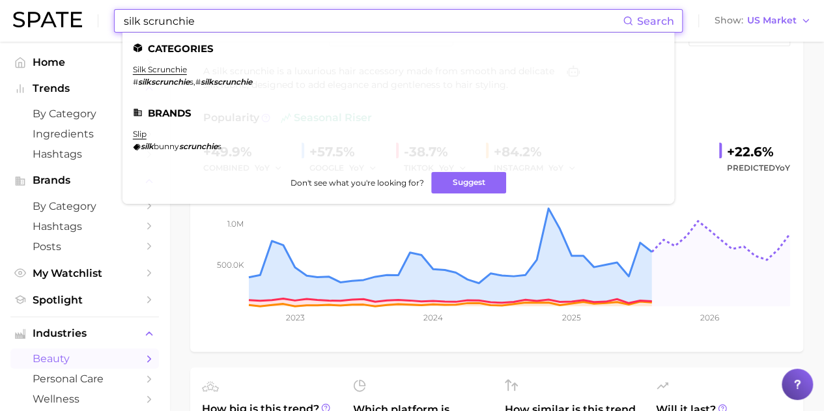
drag, startPoint x: 234, startPoint y: 20, endPoint x: 145, endPoint y: 22, distance: 89.9
click at [145, 22] on input "silk scrunchie" at bounding box center [372, 21] width 500 height 22
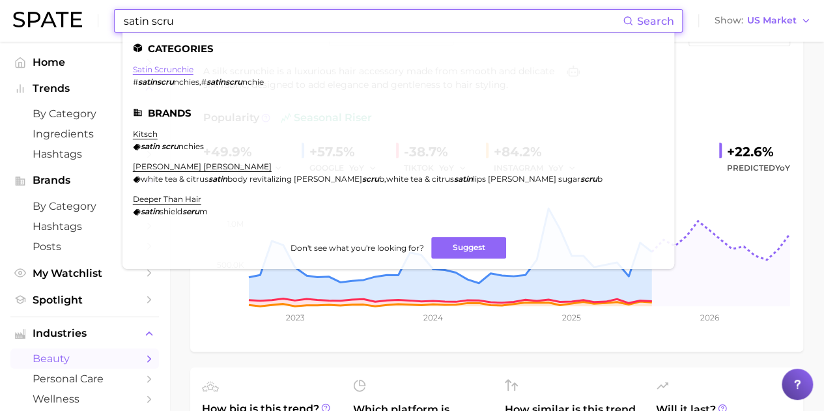
click at [173, 71] on link "satin scrunchie" at bounding box center [163, 69] width 61 height 10
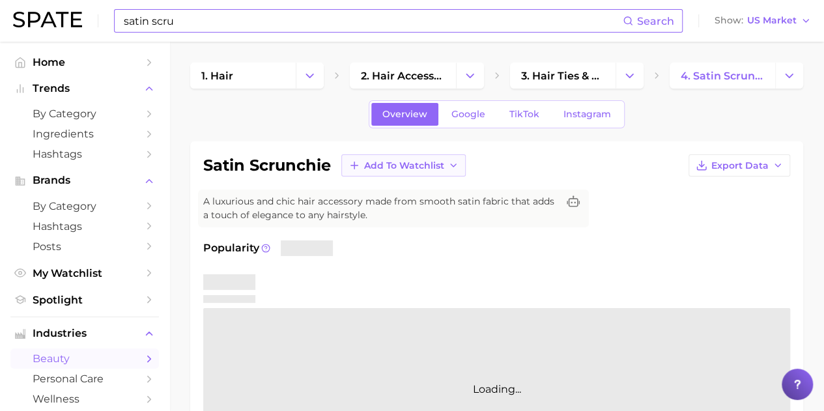
click at [453, 170] on button "Add to Watchlist" at bounding box center [403, 165] width 124 height 22
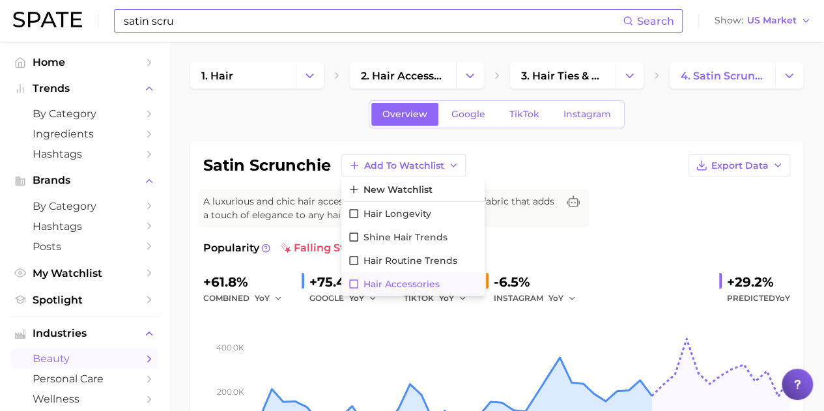
click at [357, 283] on icon at bounding box center [354, 284] width 12 height 12
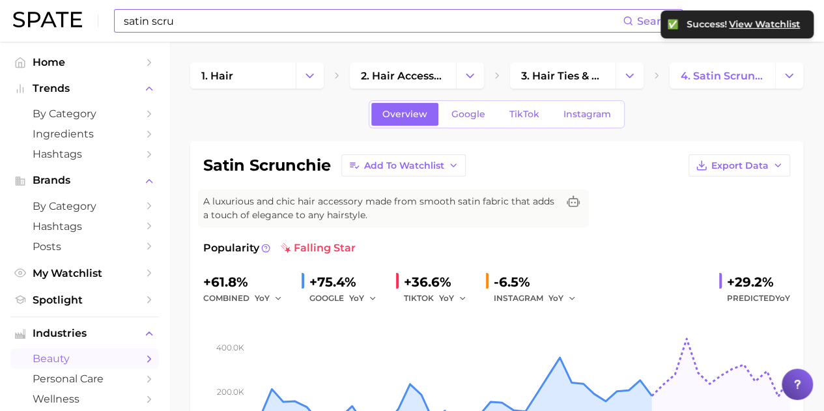
click at [236, 23] on input "satin scru" at bounding box center [372, 21] width 500 height 22
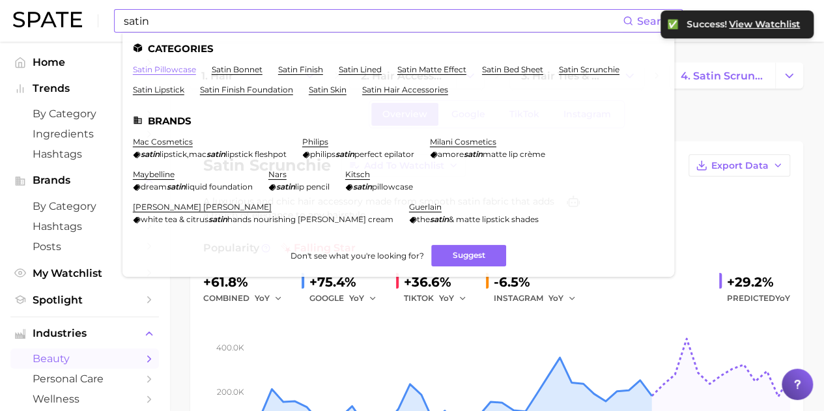
click at [180, 70] on link "satin pillowcase" at bounding box center [164, 69] width 63 height 10
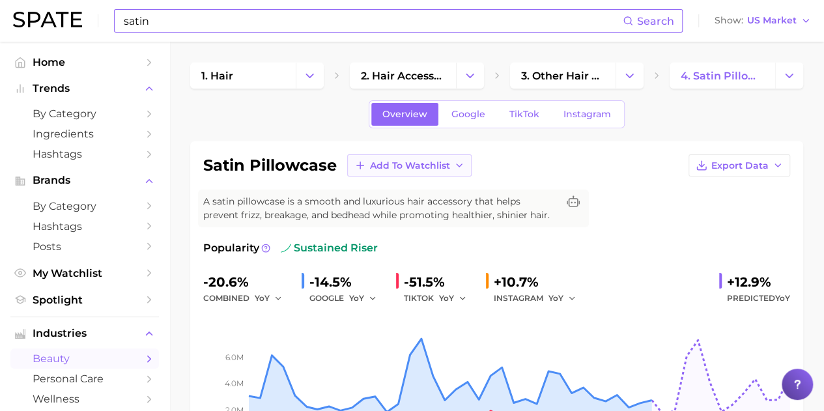
click at [464, 168] on button "Add to Watchlist" at bounding box center [409, 165] width 124 height 22
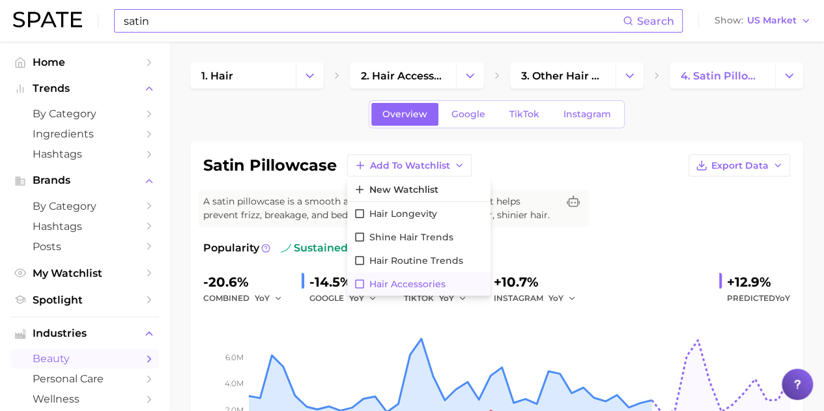
click at [358, 280] on icon at bounding box center [360, 284] width 12 height 12
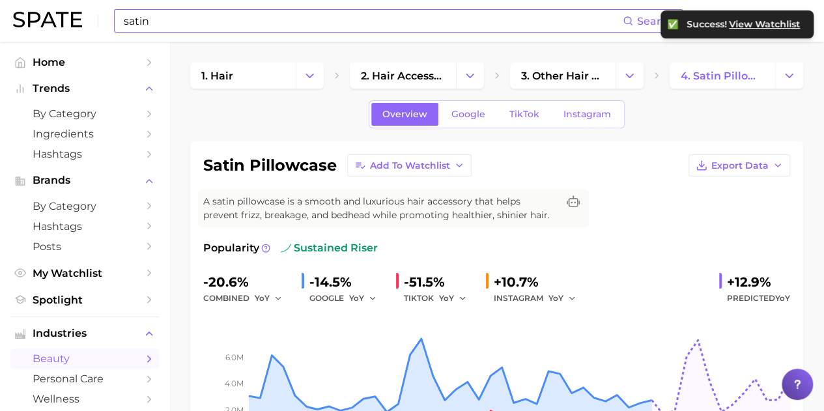
click at [216, 20] on input "satin" at bounding box center [372, 21] width 500 height 22
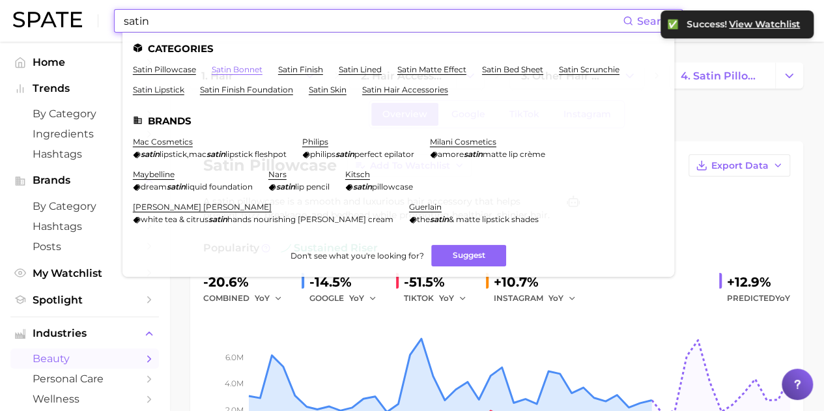
click at [233, 68] on link "satin bonnet" at bounding box center [237, 69] width 51 height 10
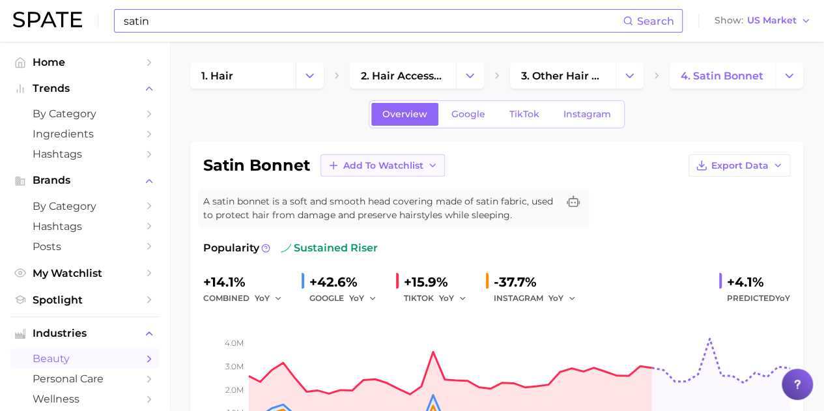
click at [432, 166] on icon "button" at bounding box center [432, 165] width 10 height 10
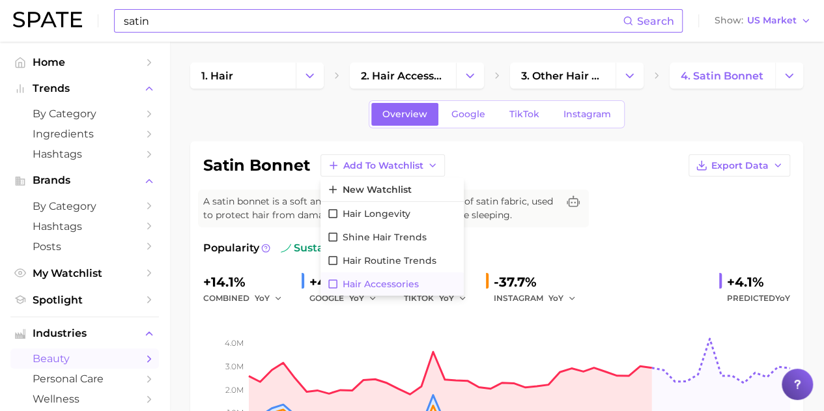
click at [331, 284] on icon at bounding box center [333, 284] width 12 height 12
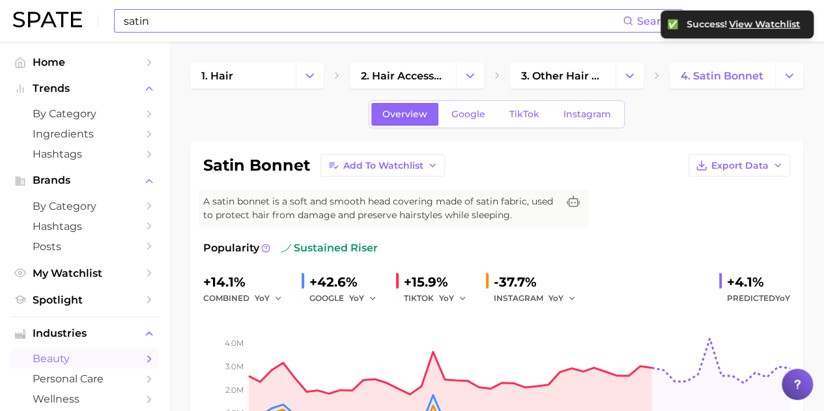
click at [190, 30] on input "satin" at bounding box center [372, 21] width 500 height 22
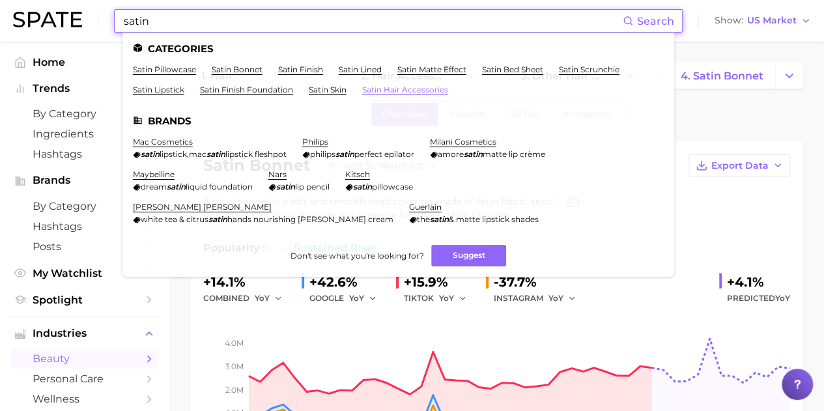
click at [387, 92] on link "satin hair accessories" at bounding box center [405, 90] width 86 height 10
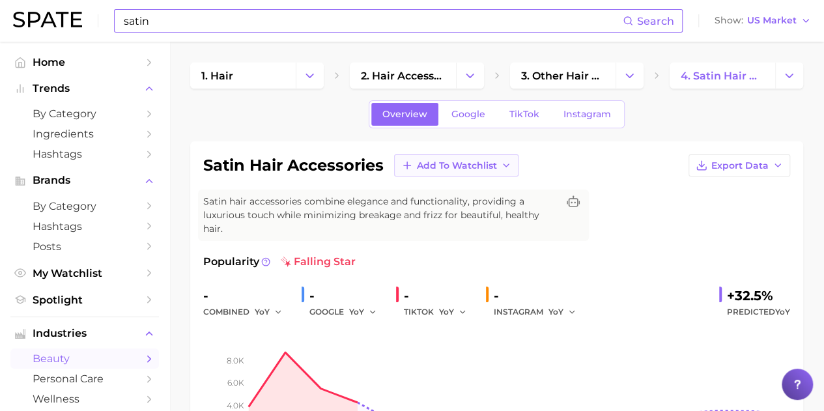
click at [514, 166] on button "Add to Watchlist" at bounding box center [456, 165] width 124 height 22
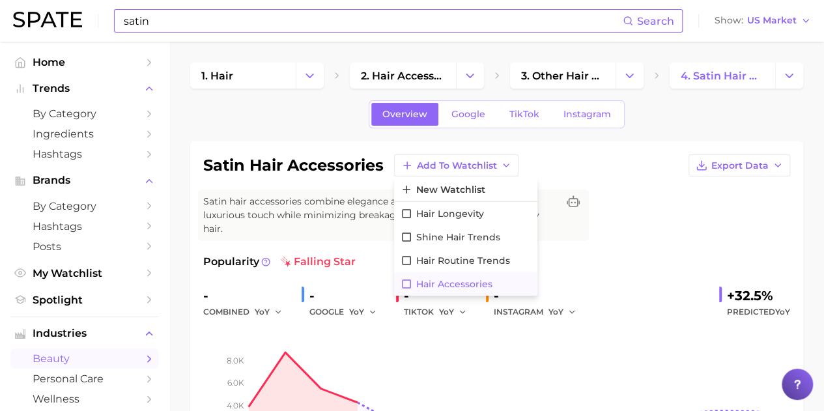
click at [406, 284] on icon at bounding box center [406, 284] width 12 height 12
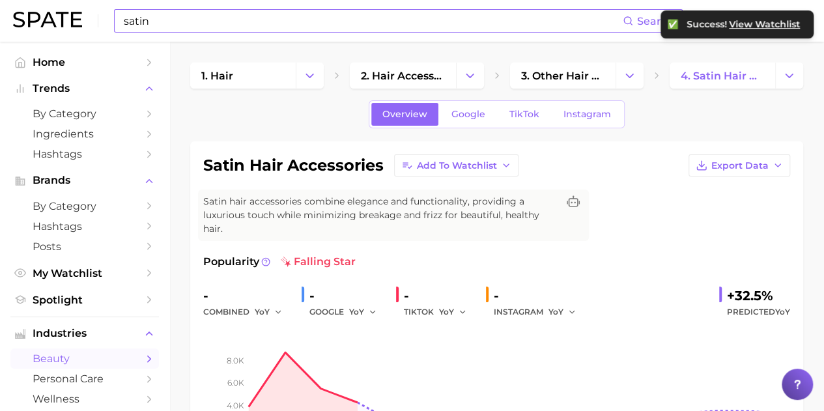
click at [263, 25] on input "satin" at bounding box center [372, 21] width 500 height 22
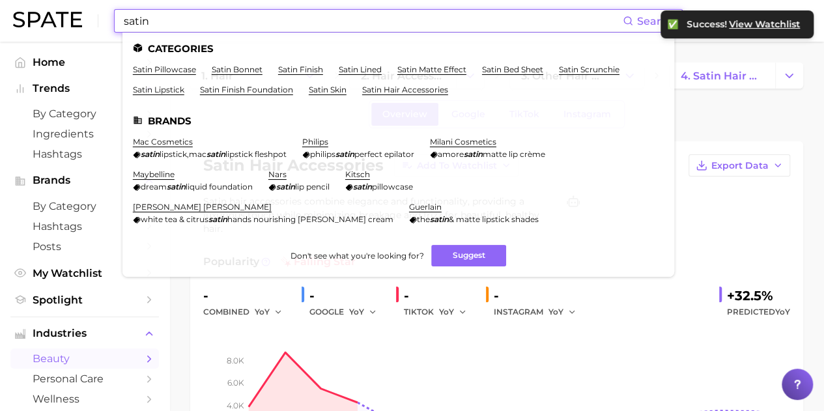
drag, startPoint x: 245, startPoint y: 21, endPoint x: 77, endPoint y: 28, distance: 168.1
click at [77, 28] on div "satin Search Categories satin pillowcase satin bonnet satin finish satin lined …" at bounding box center [412, 21] width 798 height 42
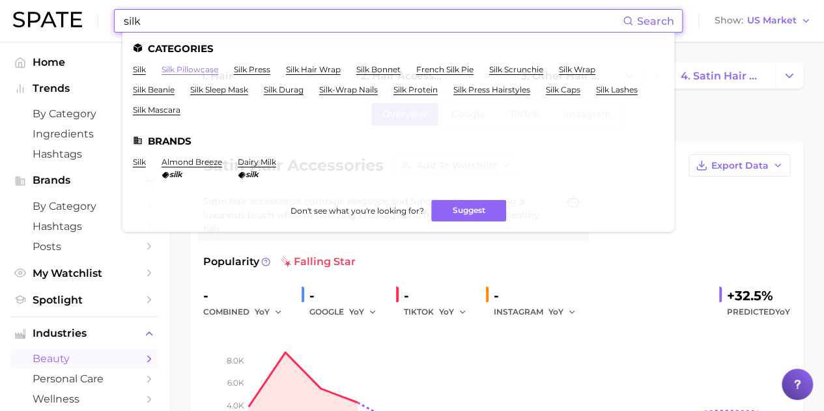
type input "silk"
click at [207, 72] on link "silk pillowcase" at bounding box center [189, 69] width 57 height 10
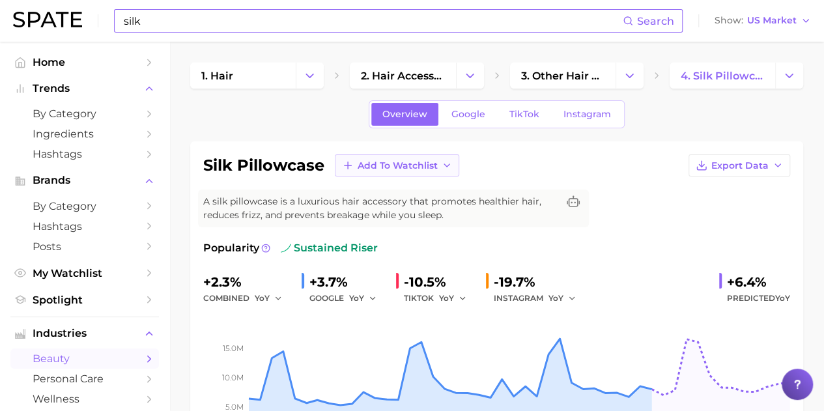
click at [445, 169] on icon "button" at bounding box center [446, 165] width 10 height 10
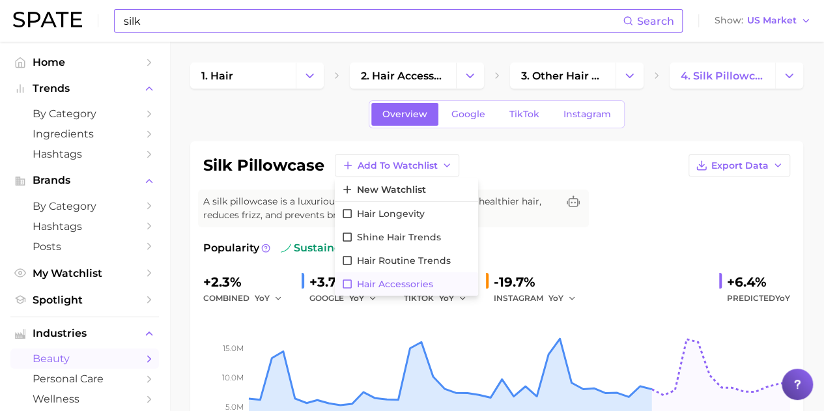
click at [344, 280] on icon at bounding box center [347, 284] width 12 height 12
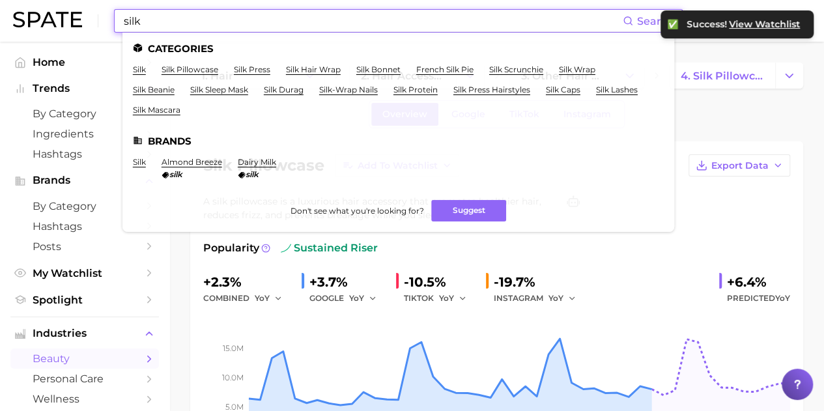
click at [238, 23] on input "silk" at bounding box center [372, 21] width 500 height 22
click at [245, 88] on link "silk sleep mask" at bounding box center [219, 90] width 58 height 10
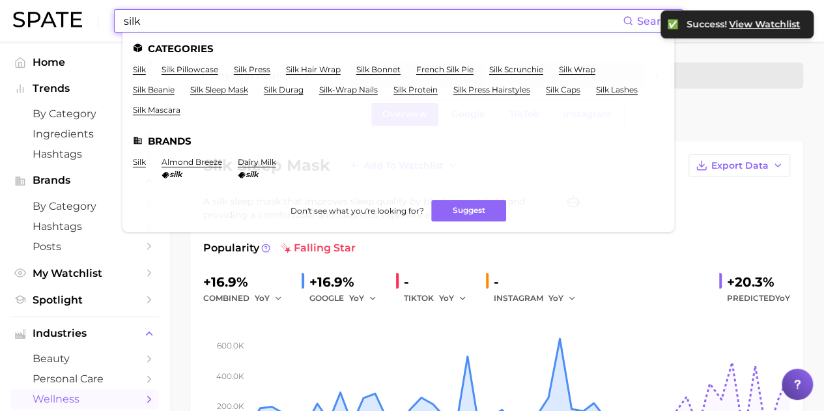
click at [198, 18] on input "silk" at bounding box center [372, 21] width 500 height 22
click at [319, 68] on link "silk hair wrap" at bounding box center [313, 69] width 55 height 10
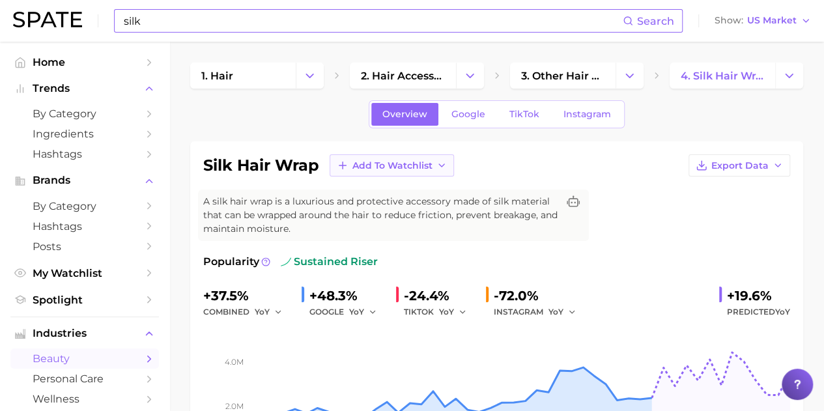
click at [436, 171] on button "Add to Watchlist" at bounding box center [391, 165] width 124 height 22
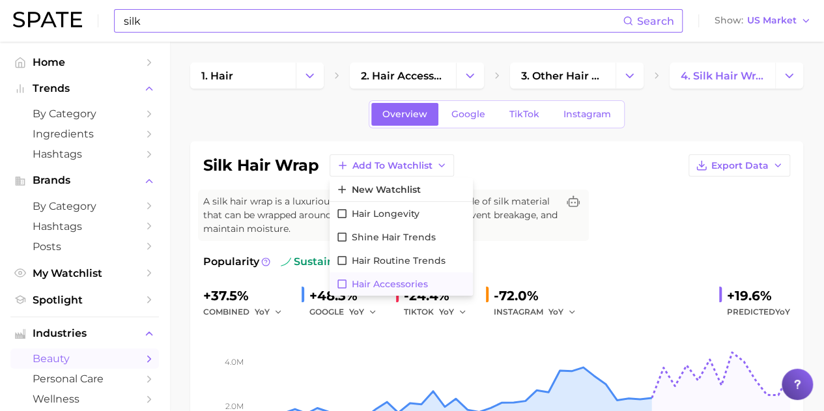
click at [350, 280] on button "Hair Accessories" at bounding box center [400, 283] width 143 height 23
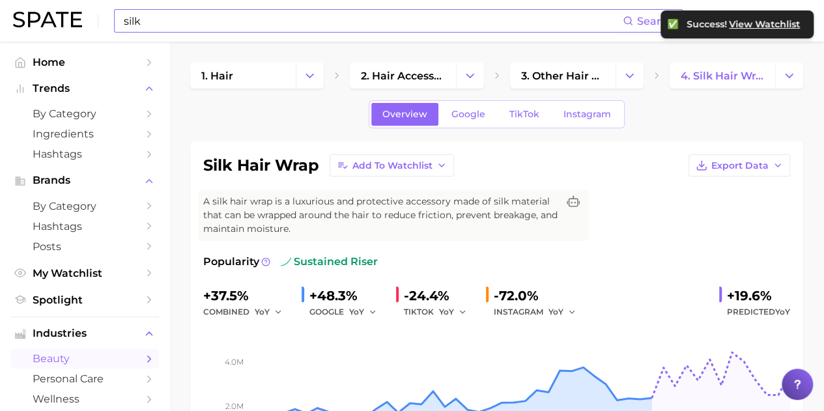
click at [210, 12] on input "silk" at bounding box center [372, 21] width 500 height 22
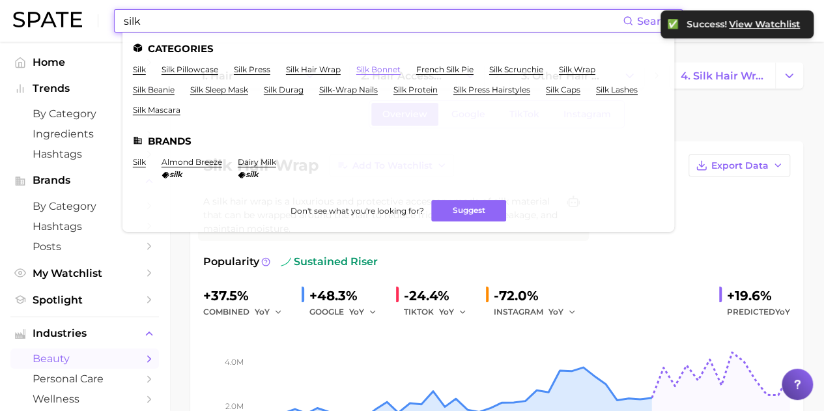
click at [371, 71] on link "silk bonnet" at bounding box center [378, 69] width 44 height 10
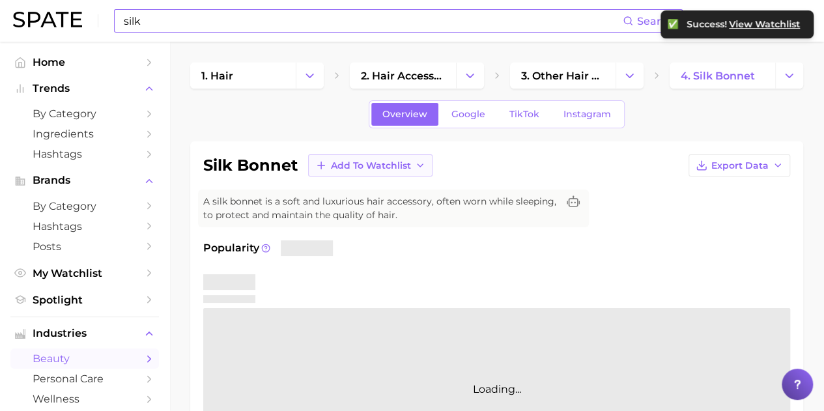
click at [419, 164] on icon "button" at bounding box center [420, 165] width 10 height 10
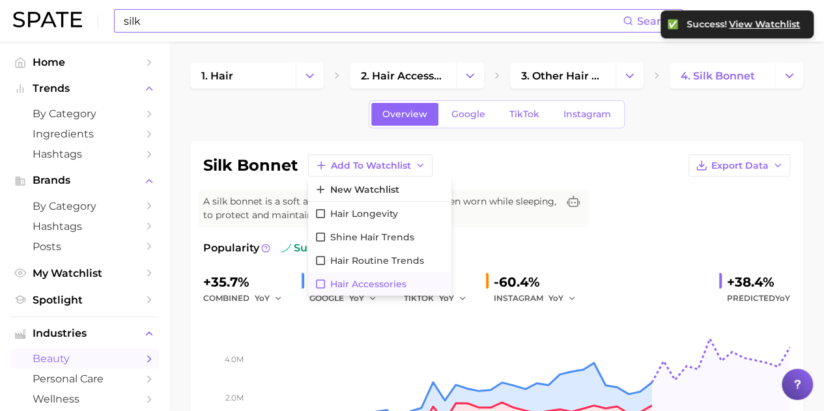
click at [330, 284] on span "Hair Accessories" at bounding box center [368, 284] width 76 height 11
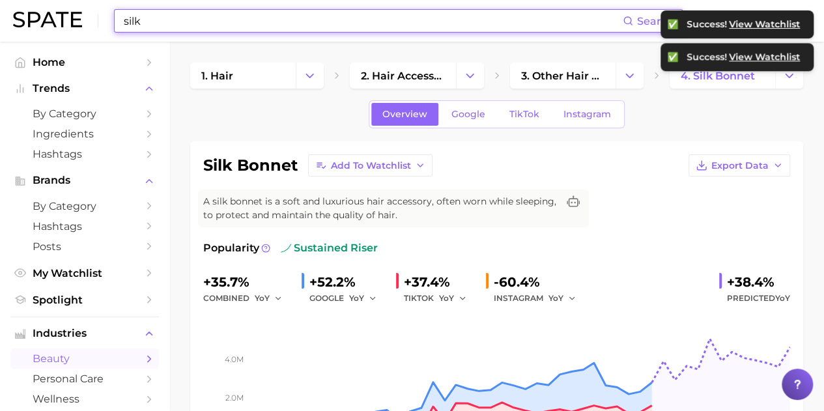
click at [232, 27] on input "silk" at bounding box center [372, 21] width 500 height 22
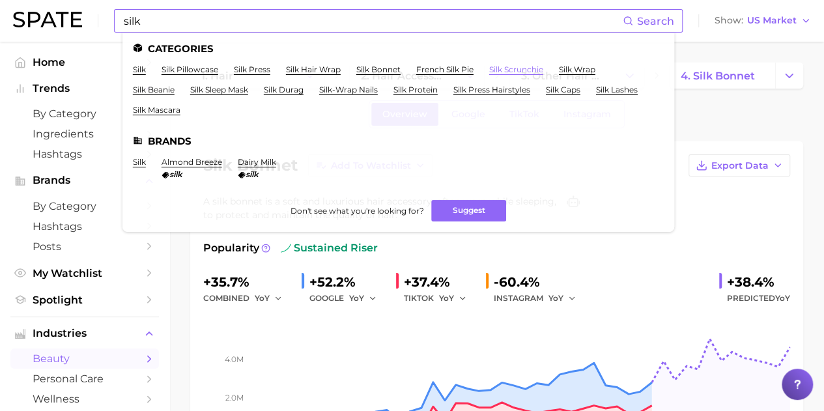
click at [519, 71] on link "silk scrunchie" at bounding box center [516, 69] width 54 height 10
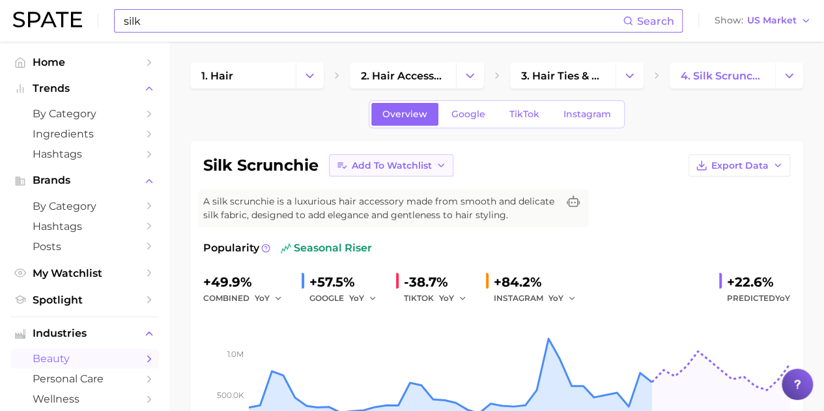
click at [436, 167] on icon "button" at bounding box center [441, 165] width 10 height 10
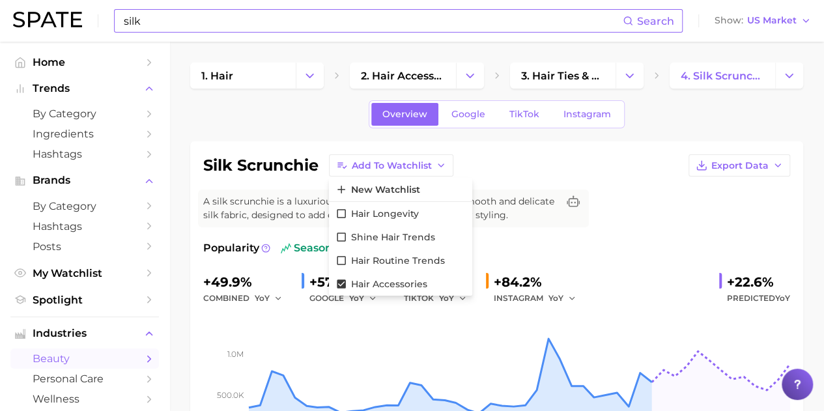
click at [494, 167] on div "silk scrunchie Add to Watchlist New Watchlist Hair Longevity Shine Hair Trends …" at bounding box center [496, 165] width 587 height 22
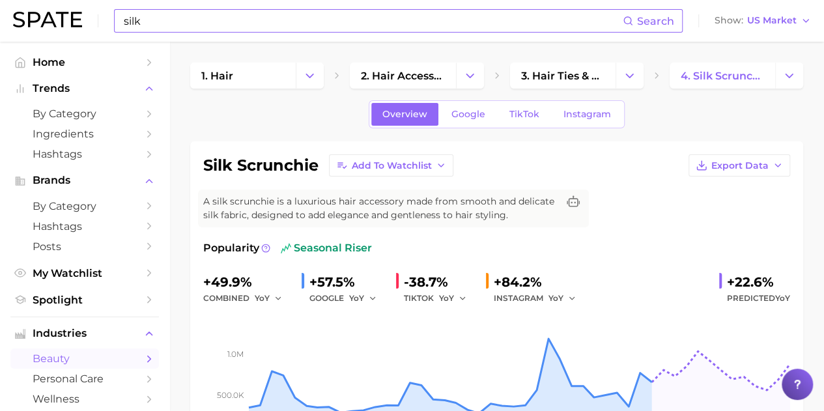
click at [201, 27] on input "silk" at bounding box center [372, 21] width 500 height 22
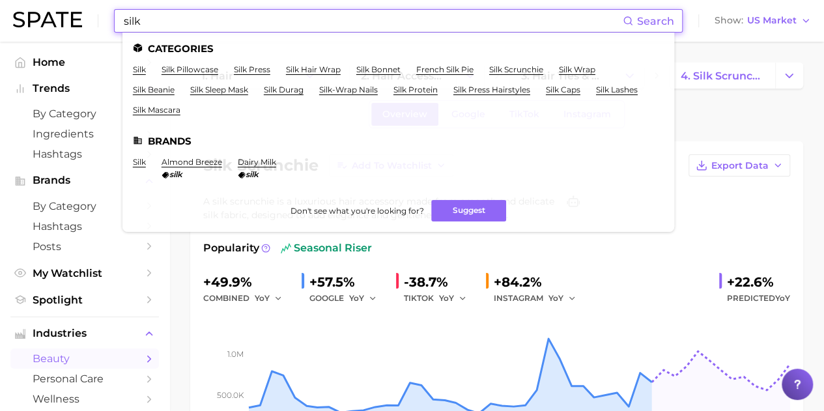
click at [718, 111] on div "Overview Google TikTok Instagram" at bounding box center [496, 114] width 613 height 28
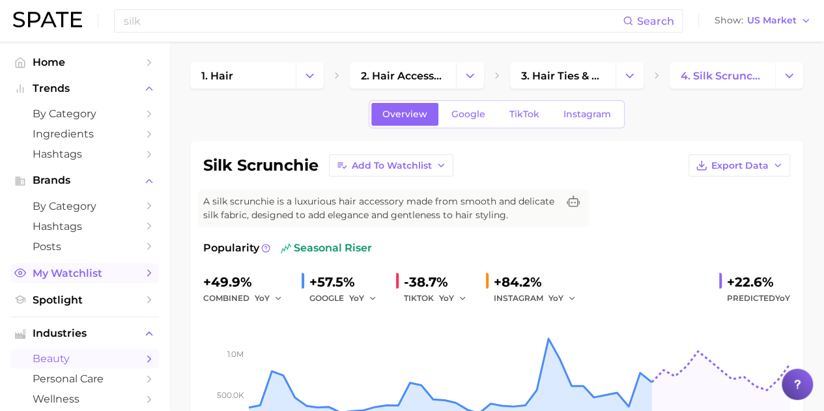
click at [121, 273] on span "My Watchlist" at bounding box center [85, 273] width 104 height 12
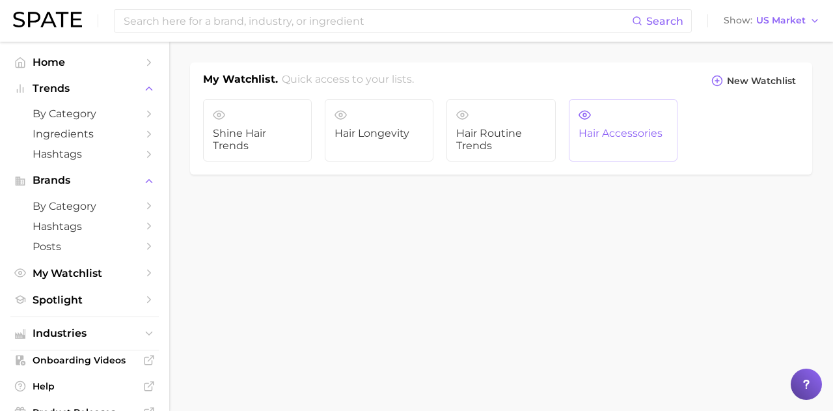
click at [608, 130] on span "Hair Accessories" at bounding box center [623, 134] width 89 height 12
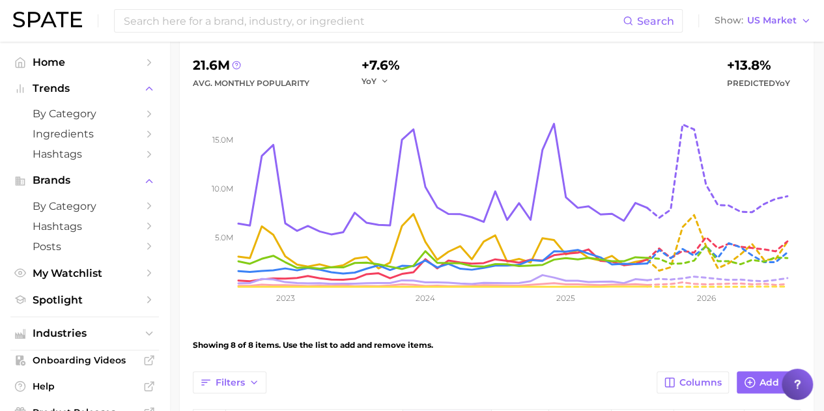
scroll to position [130, 0]
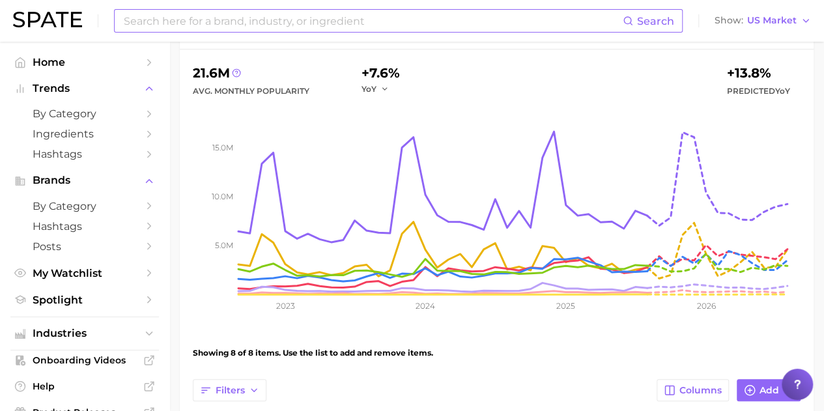
click at [267, 25] on input at bounding box center [372, 21] width 500 height 22
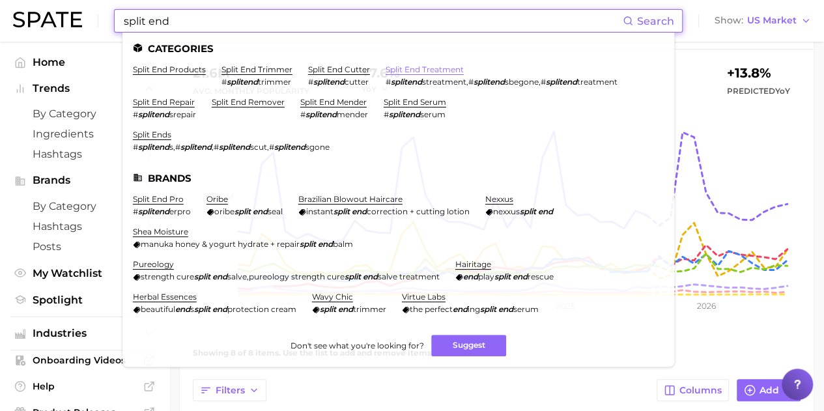
type input "split end"
click at [452, 65] on link "split end treatment" at bounding box center [424, 69] width 78 height 10
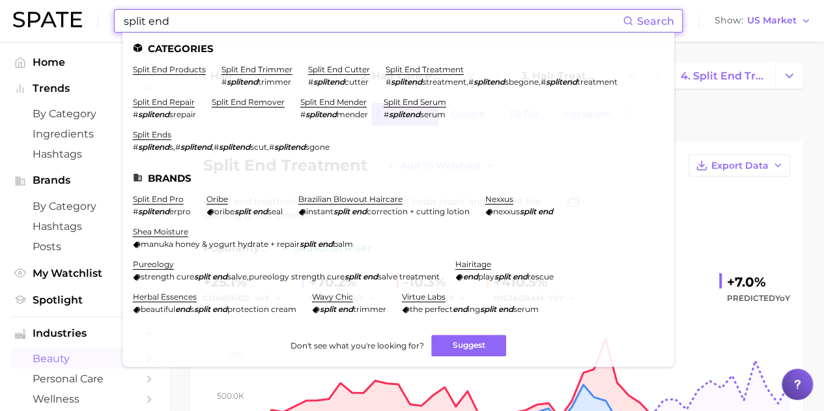
click at [182, 25] on input "split end" at bounding box center [372, 21] width 500 height 22
drag, startPoint x: 178, startPoint y: 21, endPoint x: 111, endPoint y: 13, distance: 68.2
click at [111, 13] on div "split end Search Categories split end products split end trimmer # splitend tri…" at bounding box center [412, 21] width 798 height 42
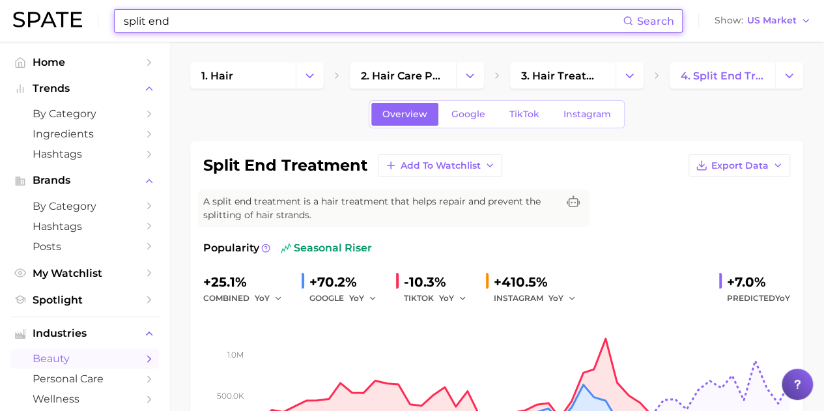
type input "a"
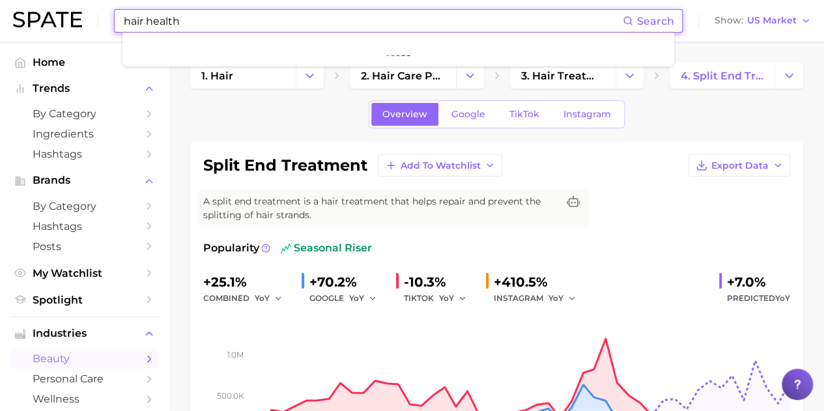
type input "hair health"
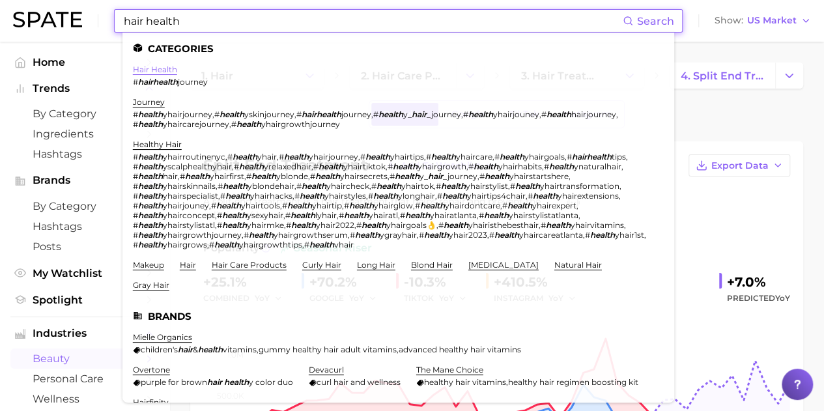
click at [160, 70] on link "hair health" at bounding box center [155, 69] width 44 height 10
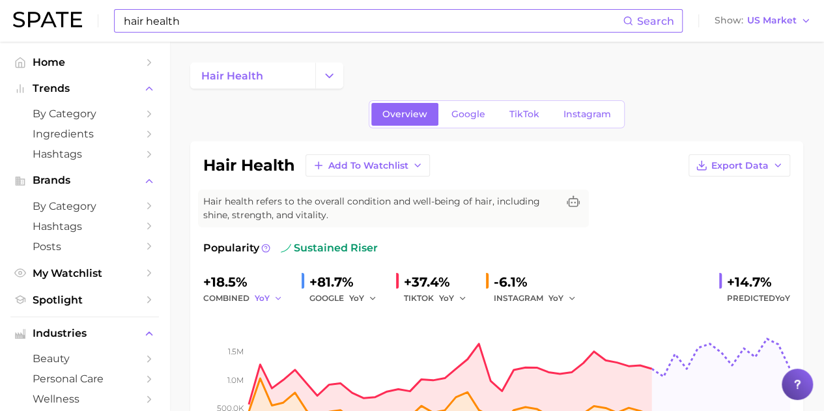
click at [276, 298] on icon "button" at bounding box center [277, 298] width 9 height 9
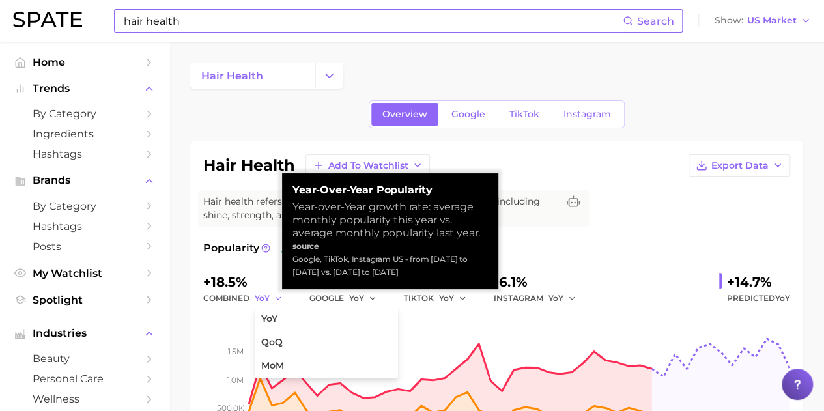
click at [276, 299] on icon "button" at bounding box center [277, 298] width 9 height 9
click at [233, 304] on div "combined YoY" at bounding box center [247, 298] width 88 height 16
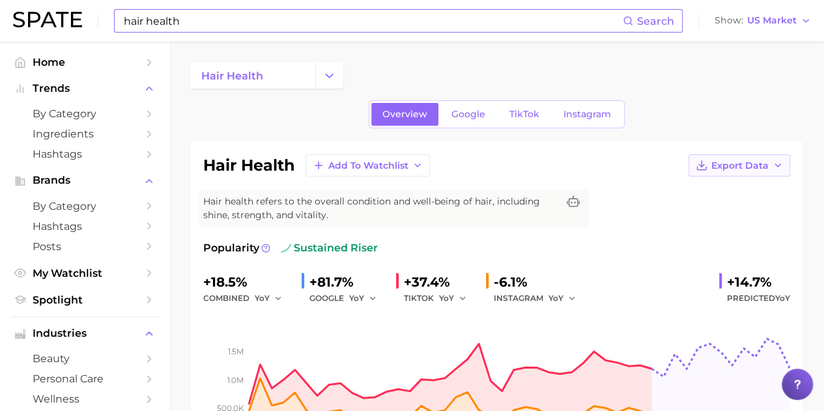
click at [763, 167] on span "Export Data" at bounding box center [739, 165] width 57 height 11
click at [729, 192] on span "Time Series CSV" at bounding box center [707, 189] width 76 height 11
click at [472, 119] on span "Google" at bounding box center [468, 114] width 34 height 11
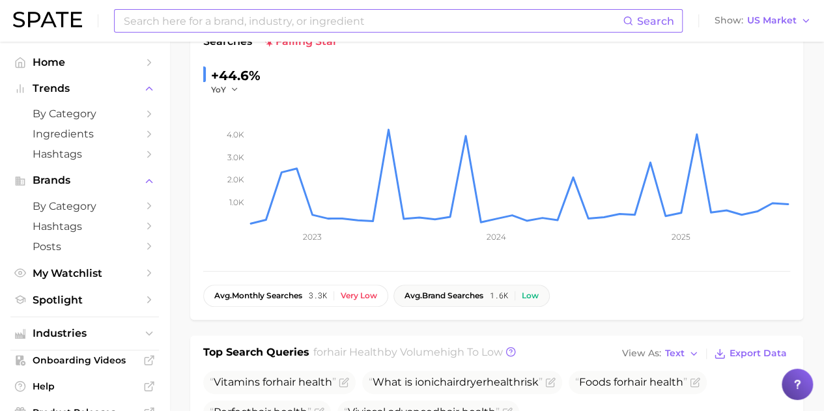
scroll to position [65, 0]
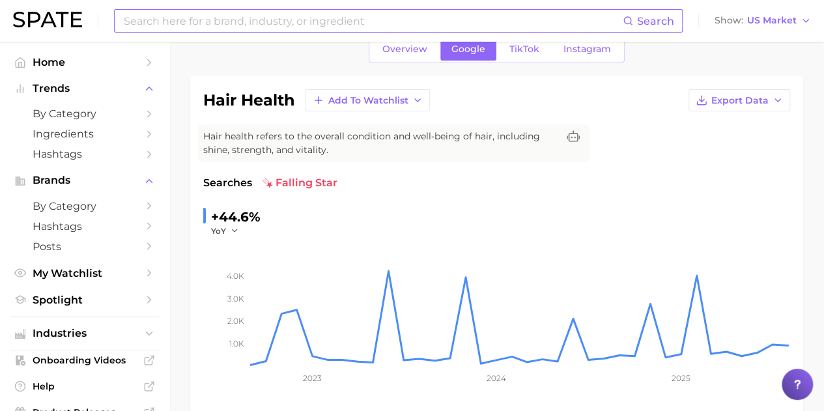
click at [197, 31] on input at bounding box center [372, 21] width 500 height 22
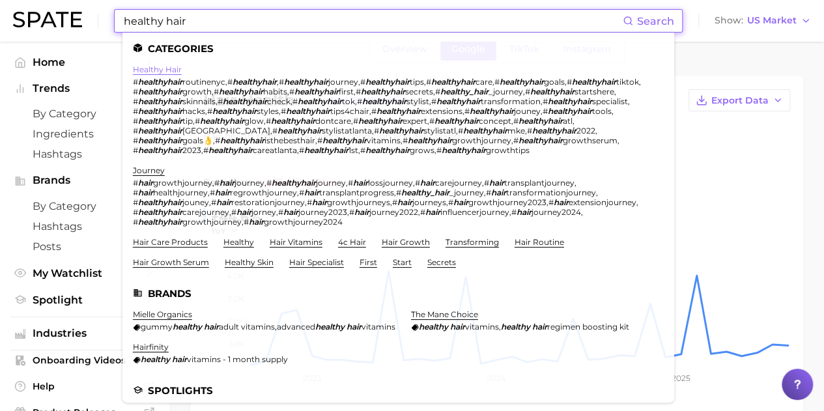
type input "healthy hair"
click at [168, 66] on link "healthy hair" at bounding box center [157, 69] width 49 height 10
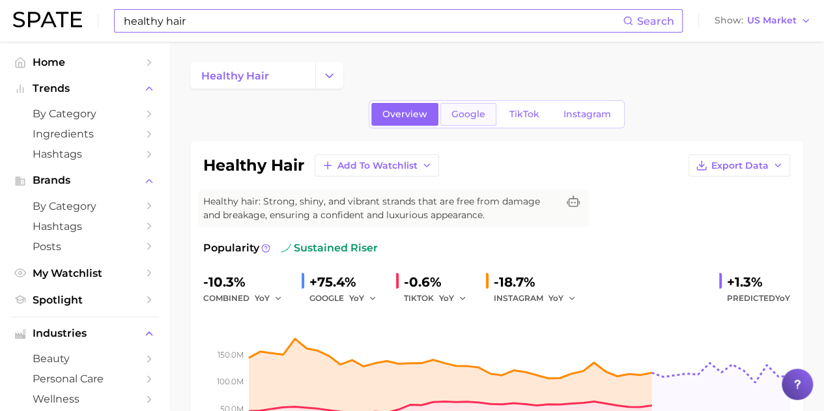
click at [464, 114] on span "Google" at bounding box center [468, 114] width 34 height 11
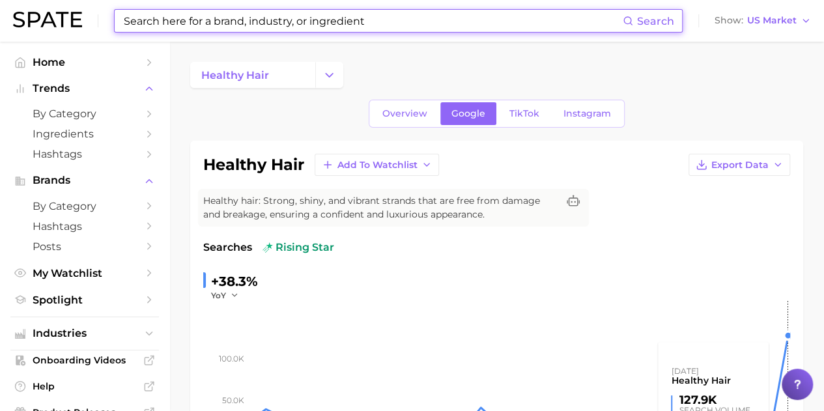
scroll to position [130, 0]
